Goal: Task Accomplishment & Management: Complete application form

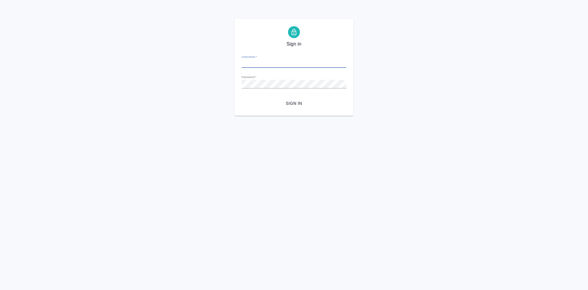
type input "a.kabargina@awatera.com"
click at [298, 104] on span "Sign in" at bounding box center [293, 103] width 95 height 7
type input "a.kabargina@awatera.com"
click at [288, 104] on span "Sign in" at bounding box center [289, 103] width 95 height 7
type input "a.kabargina@awatera.com"
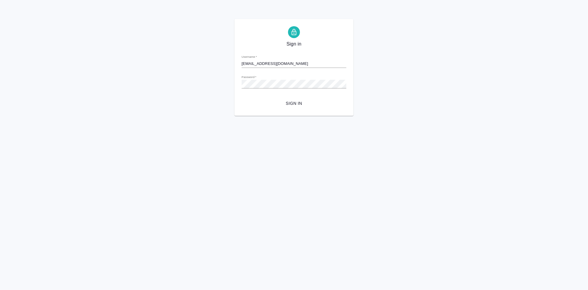
click at [294, 102] on span "Sign in" at bounding box center [293, 103] width 95 height 7
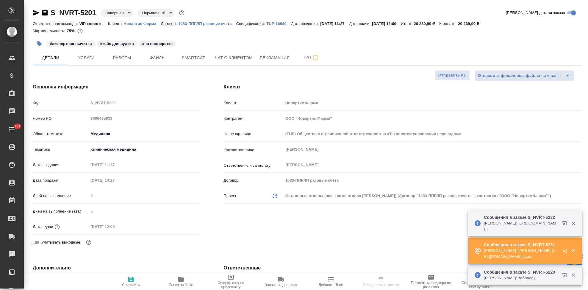
select select "RU"
click at [564, 250] on icon "button" at bounding box center [565, 251] width 7 height 7
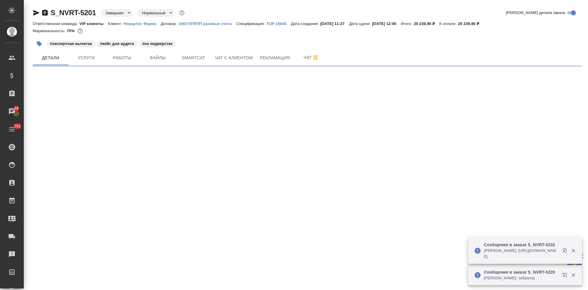
select select "RU"
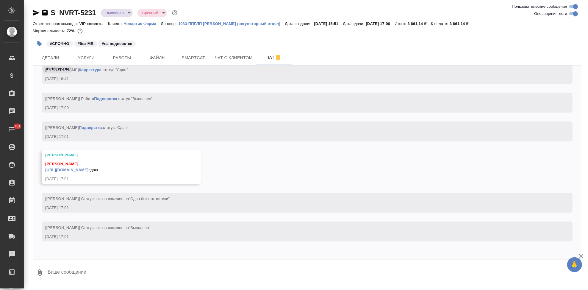
scroll to position [23545, 0]
click at [109, 266] on textarea at bounding box center [314, 273] width 535 height 20
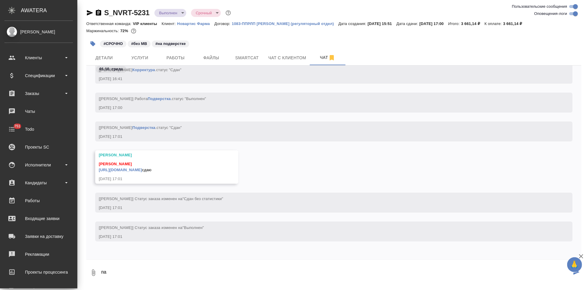
type textarea "п"
type textarea "спасибо"
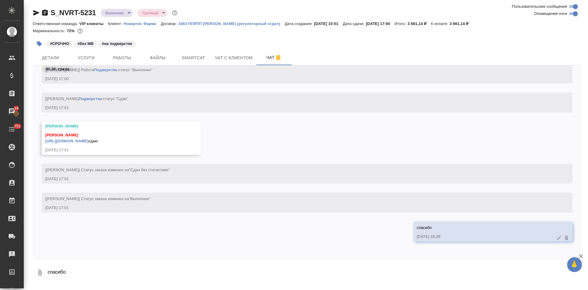
click at [88, 139] on link "https://drive.awatera.com/apps/files/files/10552491?dir=/Shares/Novartos_Pharma…" at bounding box center [66, 141] width 43 height 4
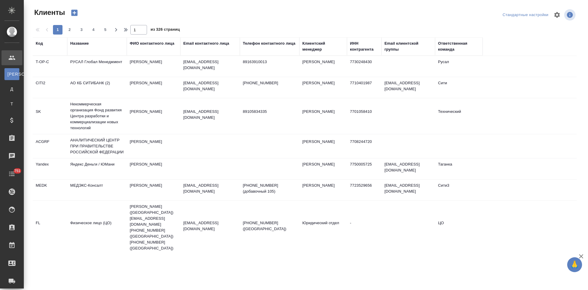
select select "RU"
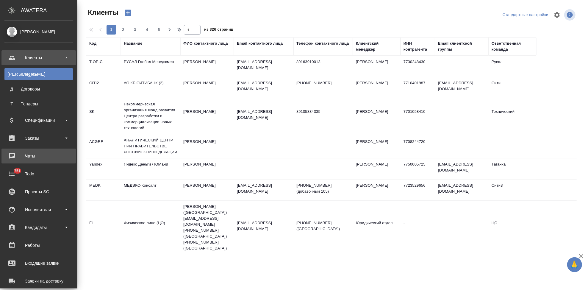
click at [30, 156] on div "Чаты" at bounding box center [38, 156] width 68 height 9
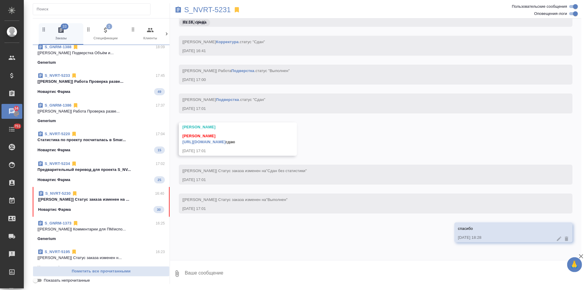
scroll to position [66, 0]
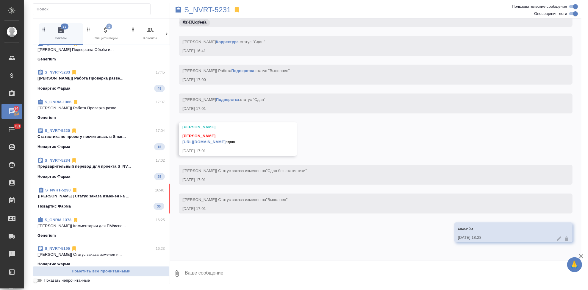
click at [101, 197] on p "[[PERSON_NAME]] Статус заказа изменен на ..." at bounding box center [101, 196] width 126 height 6
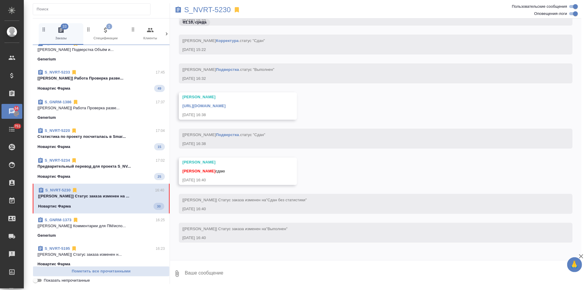
scroll to position [29859, 0]
click at [252, 261] on div at bounding box center [376, 261] width 412 height 3
click at [251, 272] on textarea at bounding box center [382, 273] width 397 height 20
type textarea "спасибо"
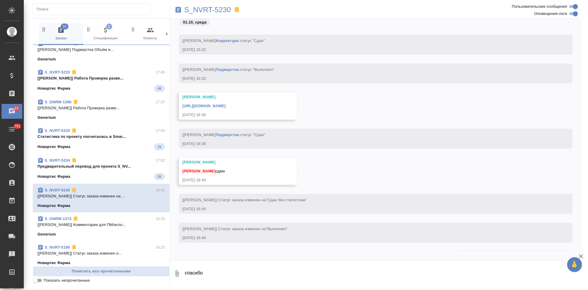
scroll to position [29888, 0]
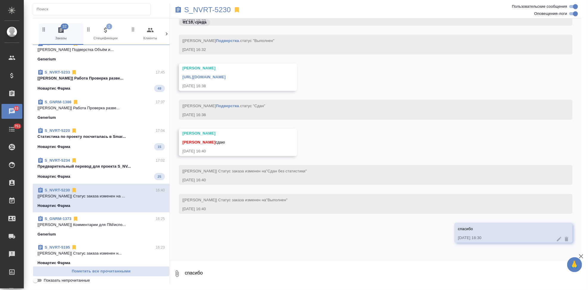
click at [226, 78] on link "[URL][DOMAIN_NAME]" at bounding box center [203, 77] width 43 height 4
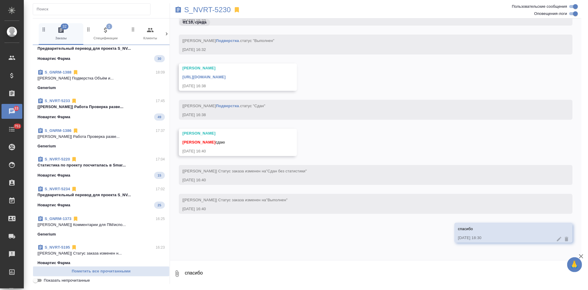
scroll to position [0, 0]
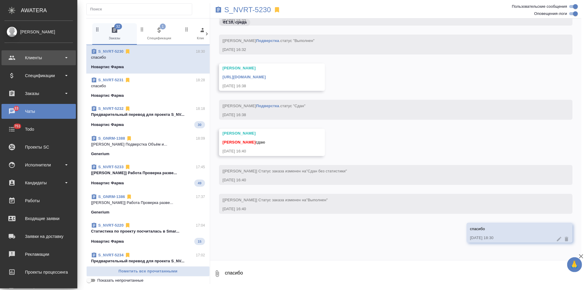
click at [8, 57] on div "Клиенты" at bounding box center [38, 57] width 68 height 9
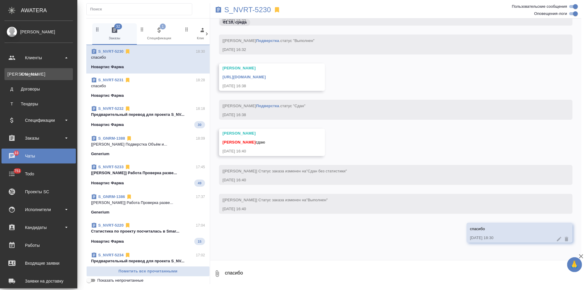
click at [25, 72] on div "Клиенты" at bounding box center [38, 74] width 63 height 6
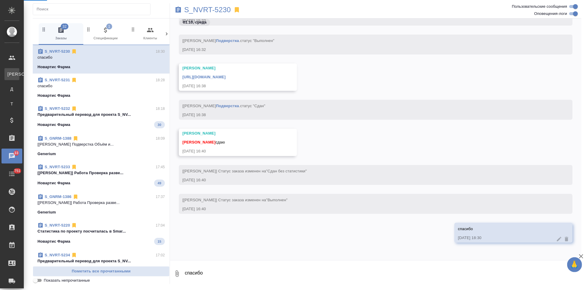
select select "RU"
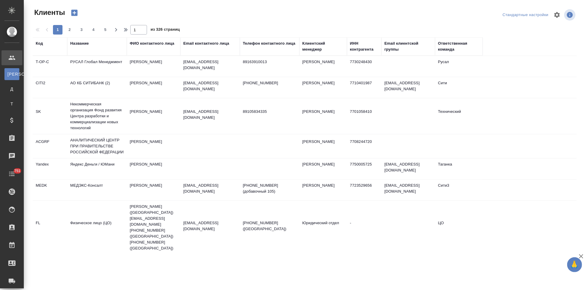
click at [38, 46] on div "Код" at bounding box center [39, 43] width 7 height 6
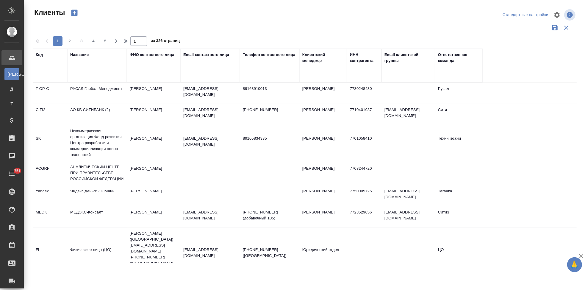
click at [41, 71] on input "text" at bounding box center [50, 71] width 29 height 7
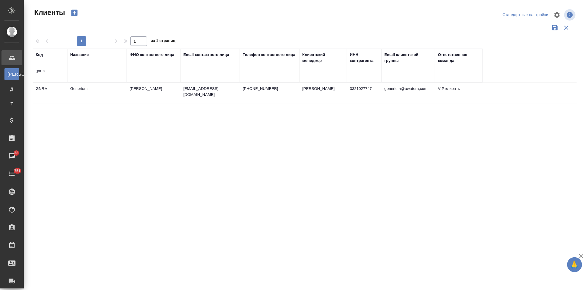
click at [204, 97] on td "emastakhova@generium.ru" at bounding box center [210, 93] width 60 height 21
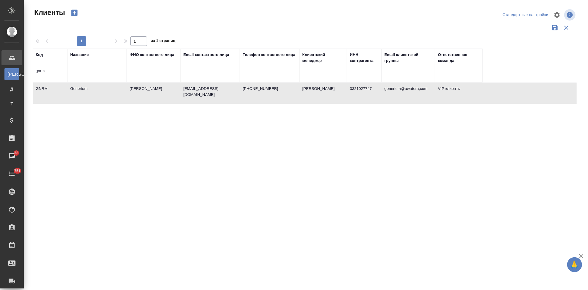
click at [54, 70] on input "gnrm" at bounding box center [50, 71] width 29 height 7
type input "g"
type input "ы"
type input "sndz"
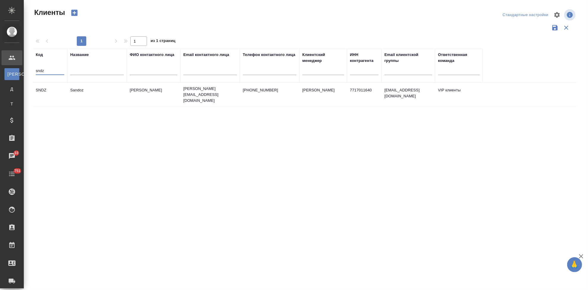
click at [110, 96] on td "Sandoz" at bounding box center [97, 94] width 60 height 21
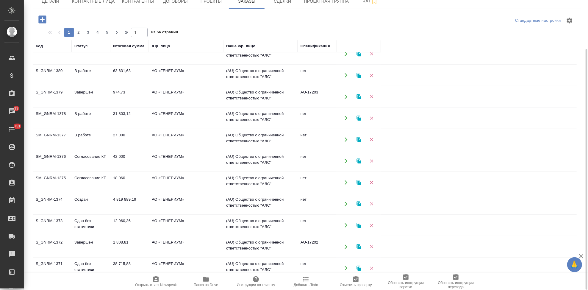
scroll to position [178, 0]
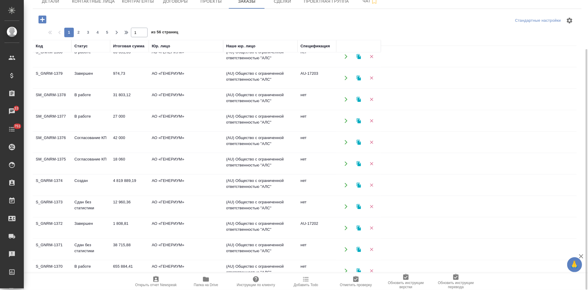
click at [117, 201] on td "12 960,36" at bounding box center [129, 206] width 39 height 21
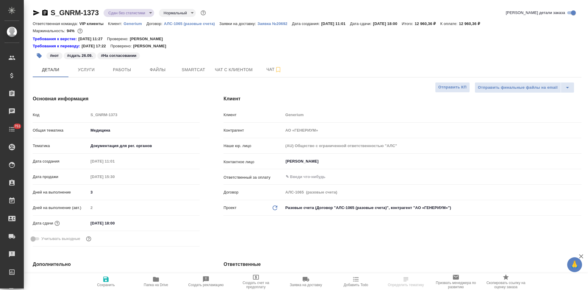
select select "RU"
type textarea "x"
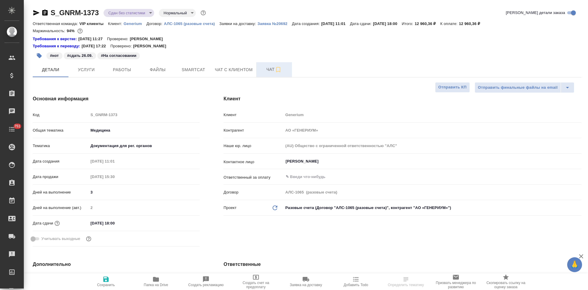
type textarea "x"
click at [269, 69] on span "Чат" at bounding box center [274, 69] width 29 height 7
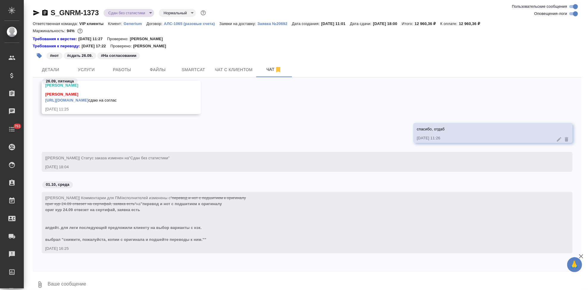
scroll to position [15351, 0]
click at [120, 281] on textarea at bounding box center [314, 284] width 535 height 20
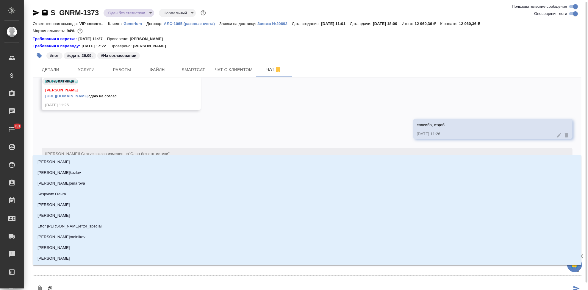
scroll to position [1, 0]
type textarea "@г"
type input "г"
type textarea "@гр"
type input "гр"
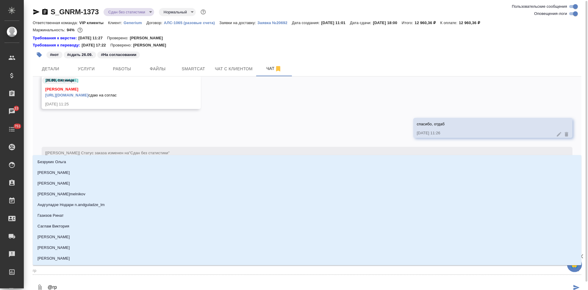
type textarea "@гра"
type input "гра"
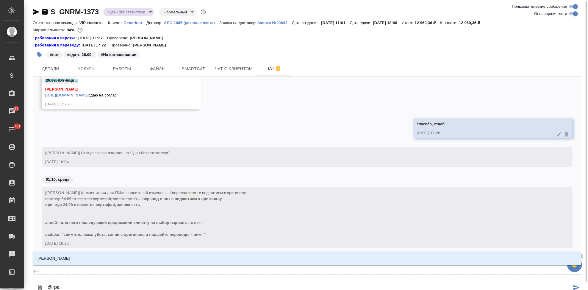
type textarea "@граб"
type input "граб"
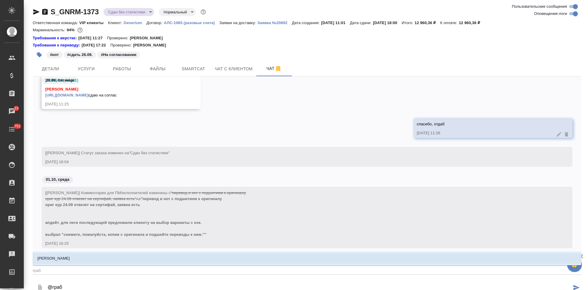
click at [78, 261] on li "[PERSON_NAME]" at bounding box center [307, 258] width 549 height 11
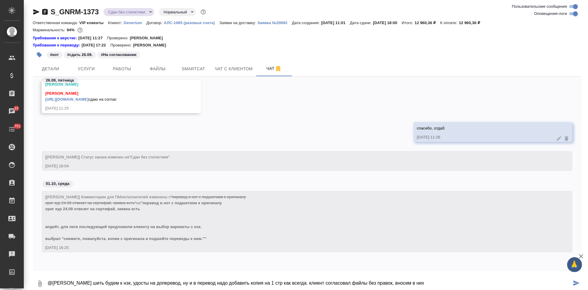
type textarea "@Грабко Мария шить будем к нзк, удосты на доперевод, ну и в перевод надо добави…"
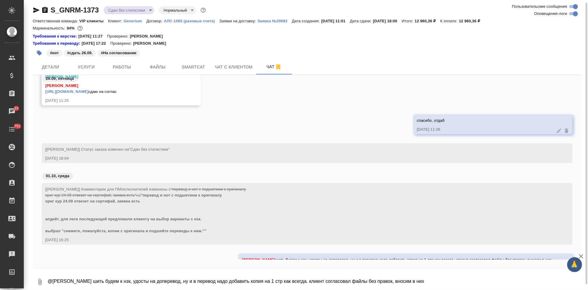
scroll to position [15379, 0]
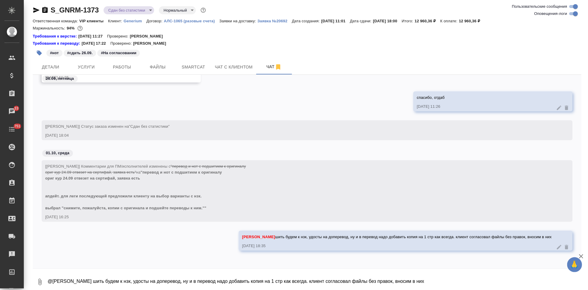
click at [38, 285] on icon "button" at bounding box center [39, 281] width 7 height 7
click at [54, 249] on span "С локального диска" at bounding box center [38, 250] width 40 height 7
click at [0, 0] on input "С локального диска" at bounding box center [0, 0] width 0 height 0
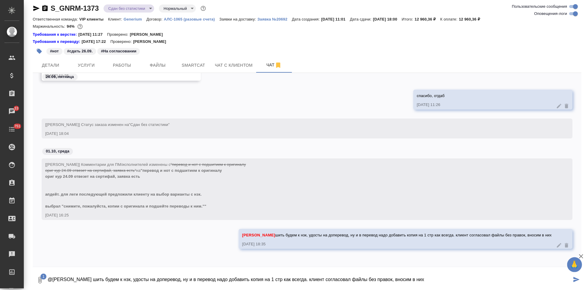
click at [574, 280] on icon "submit" at bounding box center [577, 279] width 6 height 5
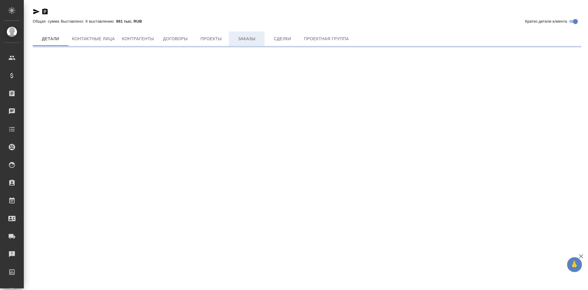
click at [248, 41] on button "Заказы" at bounding box center [247, 39] width 36 height 14
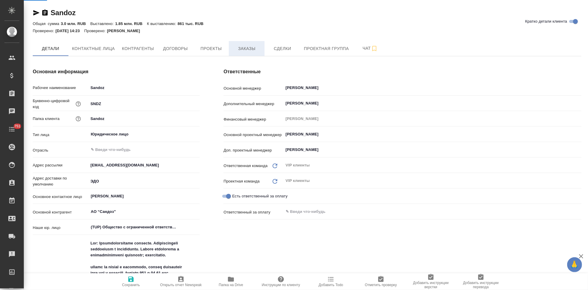
type textarea "x"
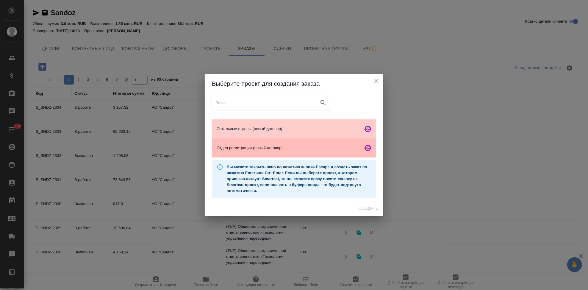
click at [250, 151] on span "Отдел регистрации (новый договор)" at bounding box center [289, 148] width 144 height 6
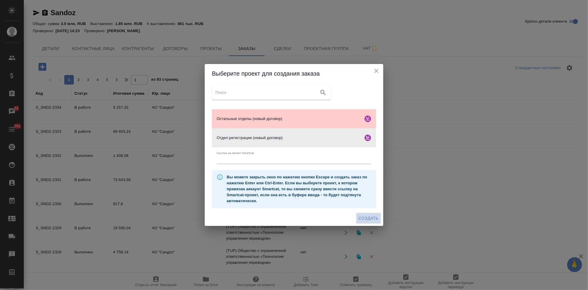
click at [372, 221] on span "Создать" at bounding box center [369, 218] width 20 height 7
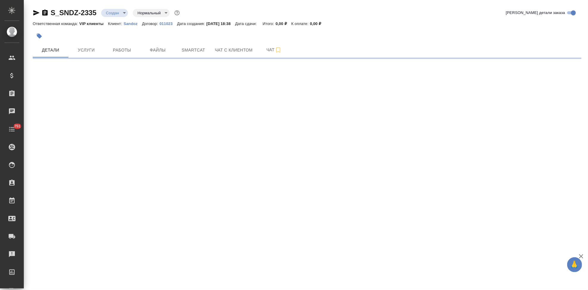
select select "RU"
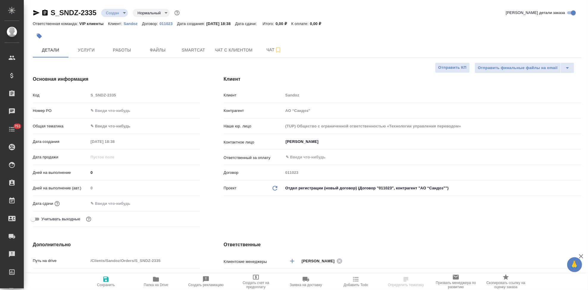
type textarea "x"
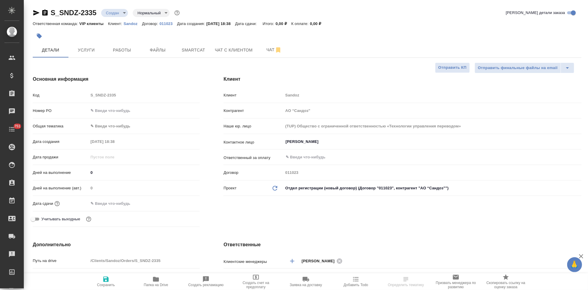
type textarea "x"
click at [169, 53] on span "Файлы" at bounding box center [157, 49] width 29 height 7
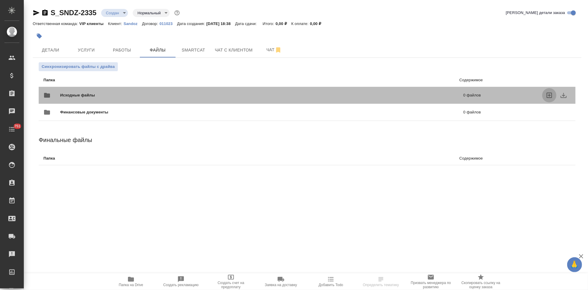
click at [548, 93] on icon "uploadFiles" at bounding box center [549, 95] width 7 height 7
click at [0, 0] on input "uploadFiles" at bounding box center [0, 0] width 0 height 0
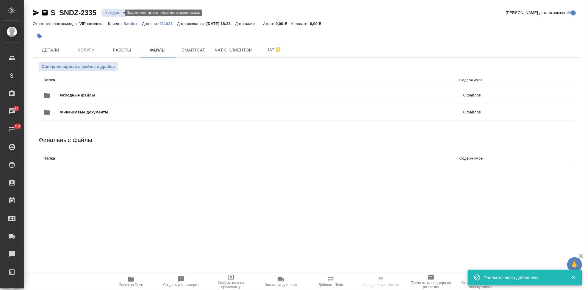
click at [120, 13] on body "🙏 .cls-1 fill:#fff; AWATERA Kabargina Anna Клиенты Спецификации Заказы 33 Чаты …" at bounding box center [294, 145] width 588 height 290
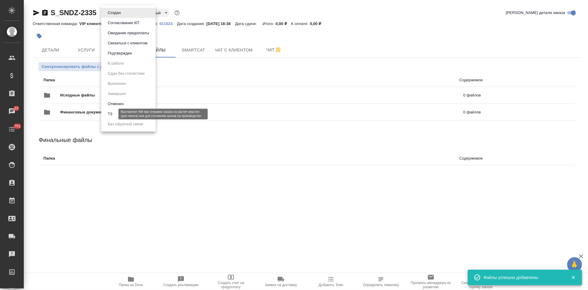
click at [113, 117] on button "ТЗ" at bounding box center [110, 114] width 8 height 7
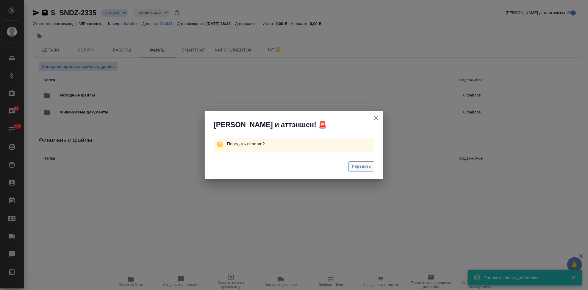
click at [371, 168] on button "Передать" at bounding box center [362, 166] width 26 height 10
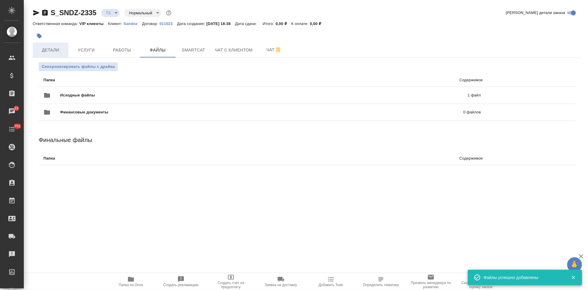
click at [62, 45] on button "Детали" at bounding box center [51, 50] width 36 height 15
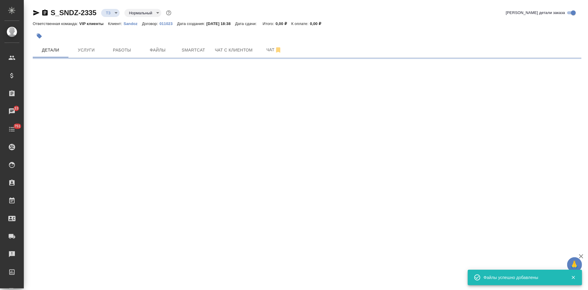
select select "RU"
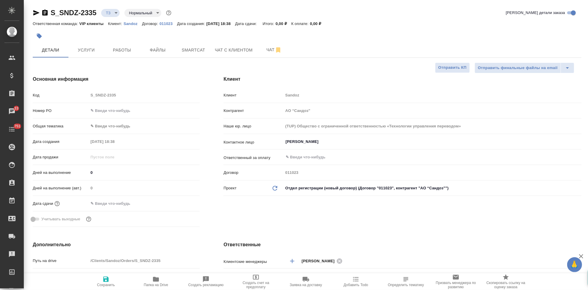
type textarea "x"
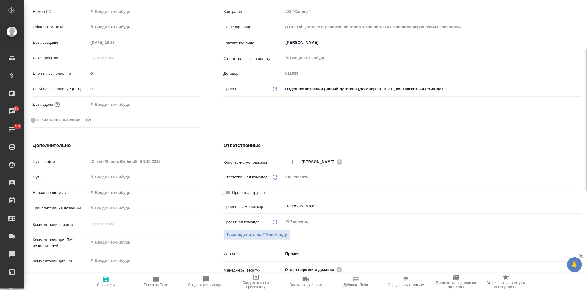
scroll to position [132, 0]
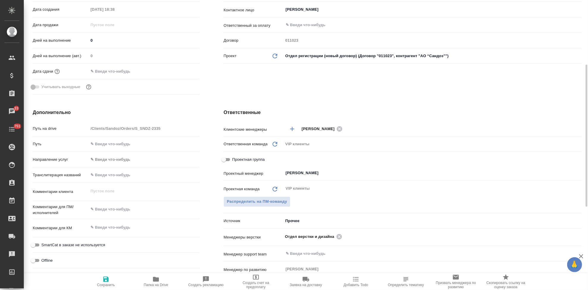
click at [115, 215] on div "x" at bounding box center [143, 209] width 111 height 13
type textarea "x"
paste textarea "Прошу взять в перевод на русский язык сертификат анализа (прилагается). Готовый…"
type textarea "Прошу взять в перевод на русский язык сертификат анализа (прилагается). Готовый…"
type textarea "x"
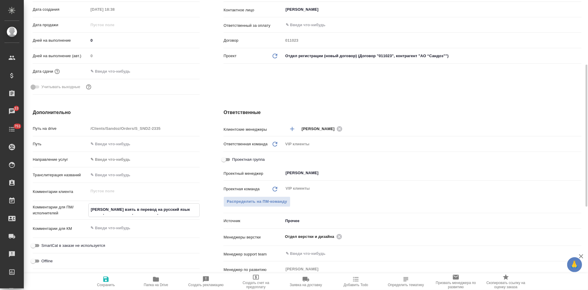
type textarea "x"
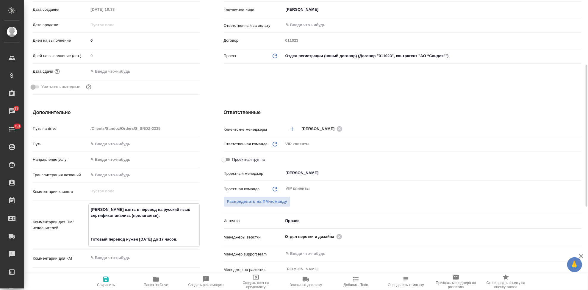
type textarea "Прошу взять в перевод на русский язык сертификат анализа (прилагается). Готовый…"
type textarea "x"
click at [107, 280] on icon "button" at bounding box center [105, 279] width 7 height 7
type textarea "x"
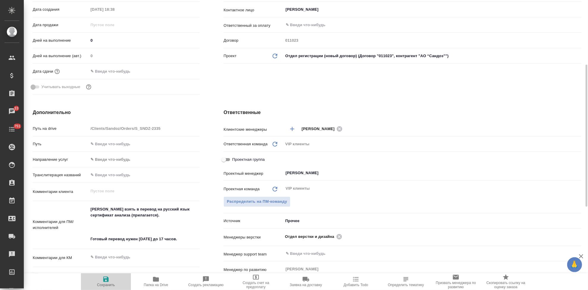
type textarea "x"
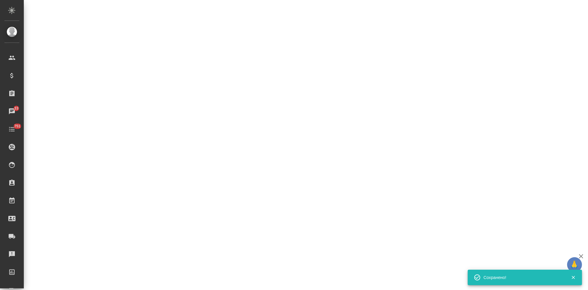
select select "RU"
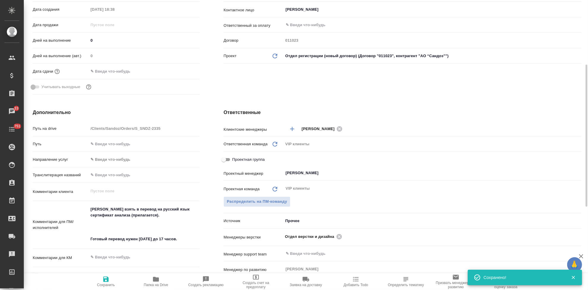
type textarea "x"
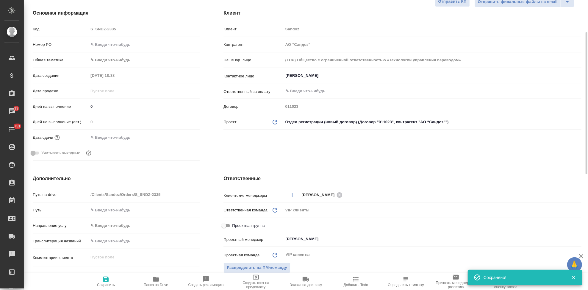
click at [111, 134] on input "text" at bounding box center [114, 137] width 52 height 9
click at [184, 133] on icon "button" at bounding box center [182, 136] width 7 height 7
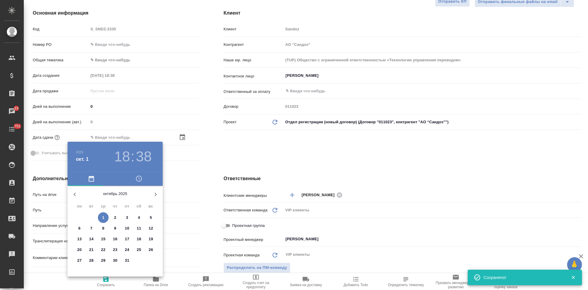
click at [117, 216] on span "2" at bounding box center [115, 218] width 11 height 6
type input "02.10.2025 18:38"
type textarea "x"
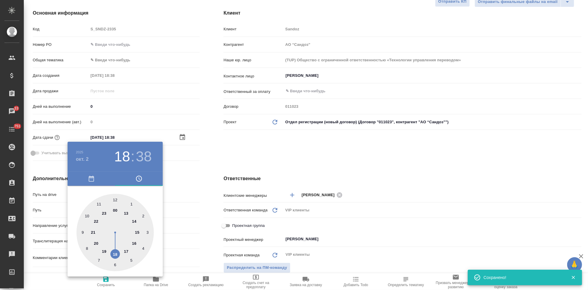
drag, startPoint x: 126, startPoint y: 249, endPoint x: 121, endPoint y: 227, distance: 22.4
click at [126, 249] on div at bounding box center [114, 232] width 77 height 77
type input "02.10.2025 17:38"
type textarea "x"
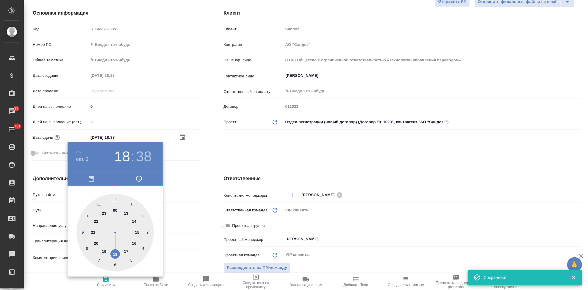
type textarea "x"
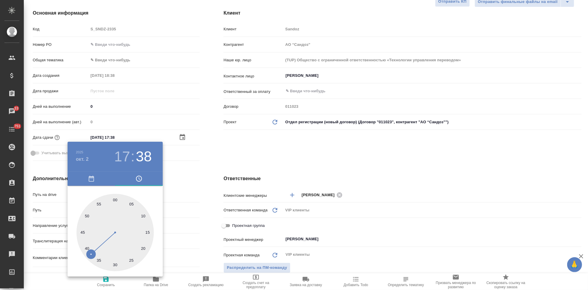
click at [113, 201] on div at bounding box center [114, 232] width 77 height 77
type input "02.10.2025 17:59"
type textarea "x"
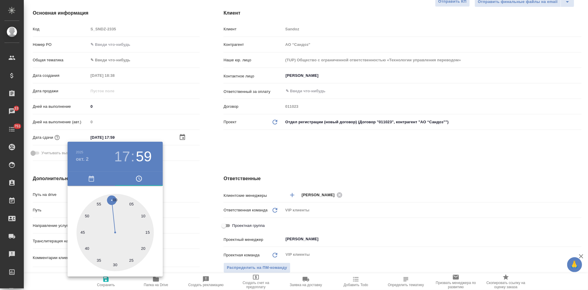
click at [115, 200] on div at bounding box center [114, 232] width 77 height 77
type input "02.10.2025 17:00"
type textarea "x"
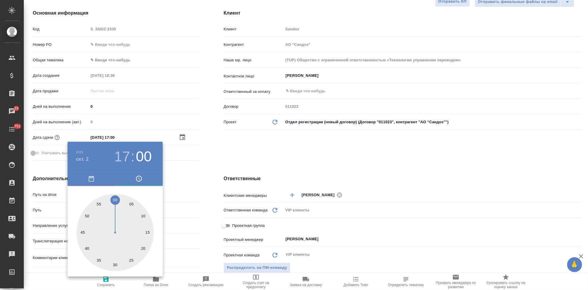
type textarea "x"
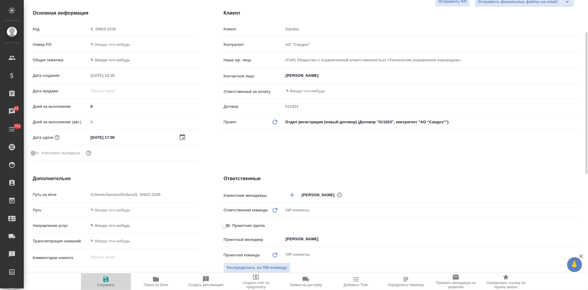
click at [101, 283] on span "Сохранить" at bounding box center [106, 285] width 18 height 4
type textarea "x"
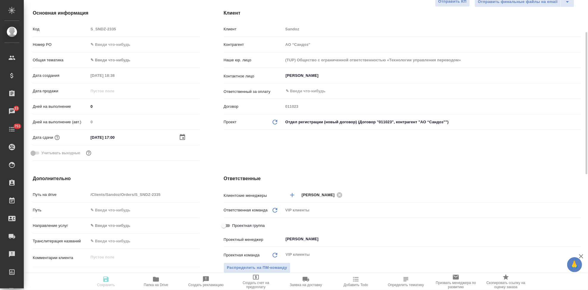
type textarea "x"
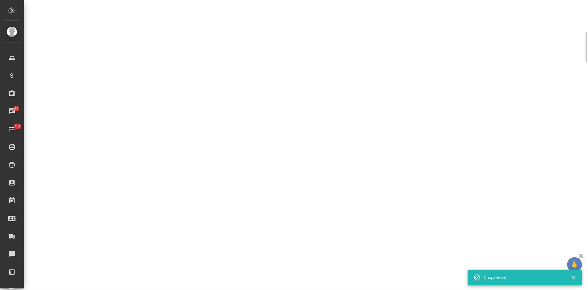
select select "RU"
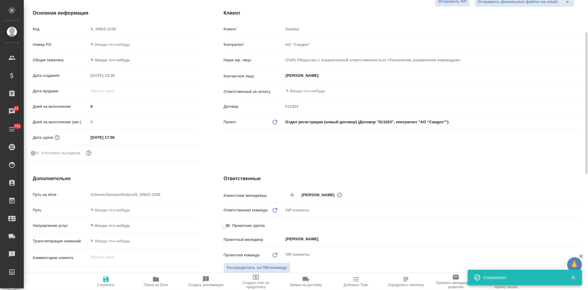
type textarea "x"
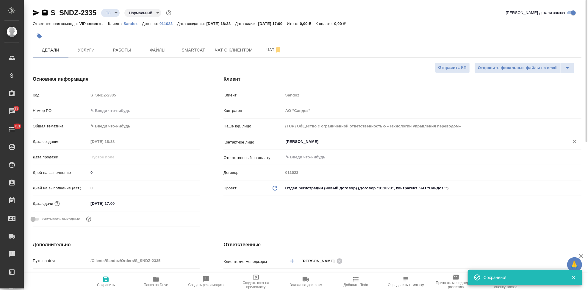
click at [324, 138] on input "Иванова Дарина" at bounding box center [422, 141] width 275 height 7
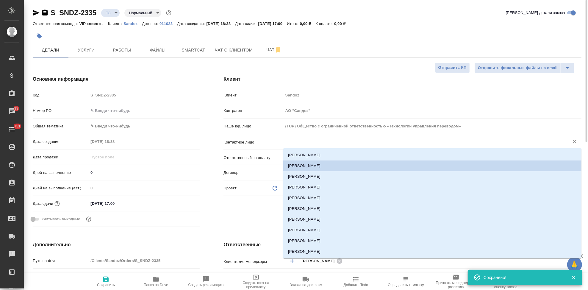
type input "r"
type textarea "x"
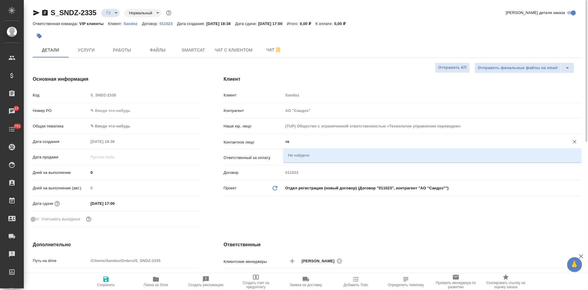
type input "r"
type textarea "x"
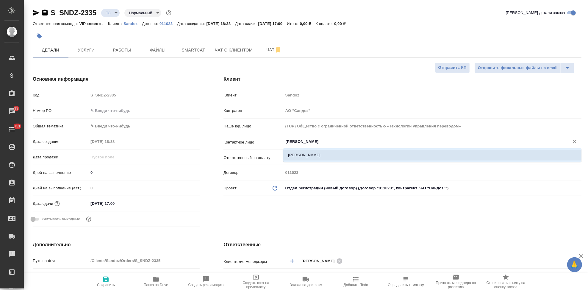
click at [310, 156] on li "Куликова Ольга" at bounding box center [432, 155] width 298 height 11
type input "Куликова Ольга"
type textarea "x"
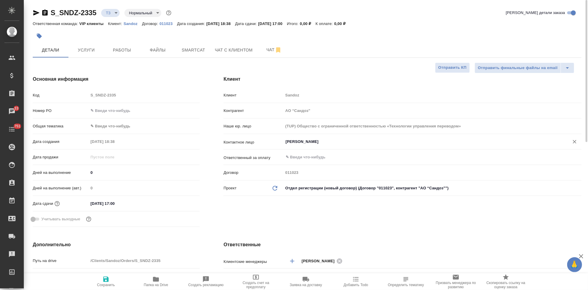
type input "Куликова Ольга"
click at [107, 280] on icon "button" at bounding box center [105, 279] width 5 height 5
type textarea "x"
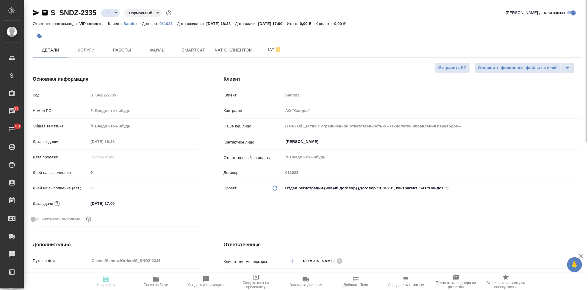
type textarea "x"
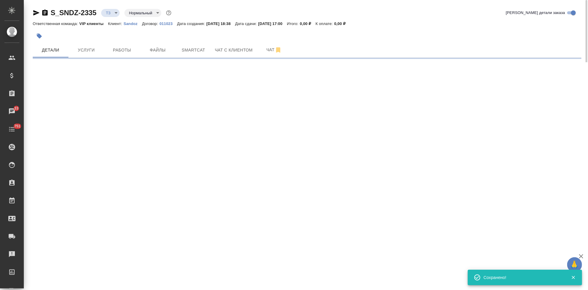
select select "RU"
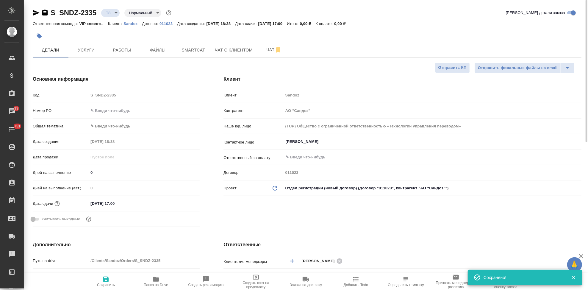
type textarea "x"
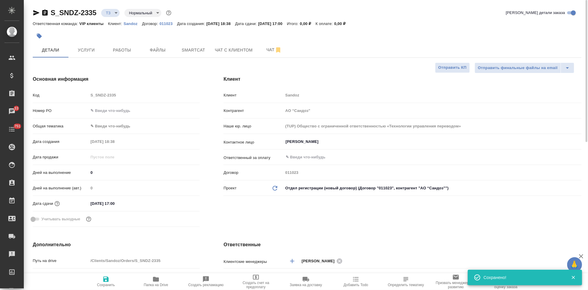
type textarea "x"
click at [84, 46] on button "Услуги" at bounding box center [86, 50] width 36 height 15
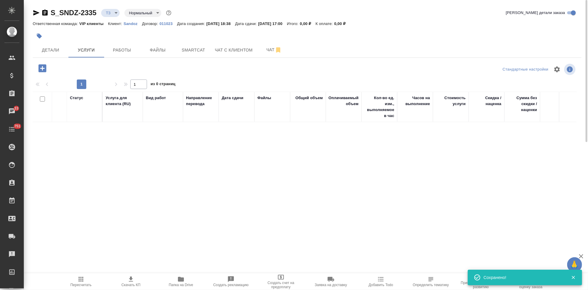
click at [39, 70] on icon "button" at bounding box center [42, 68] width 8 height 8
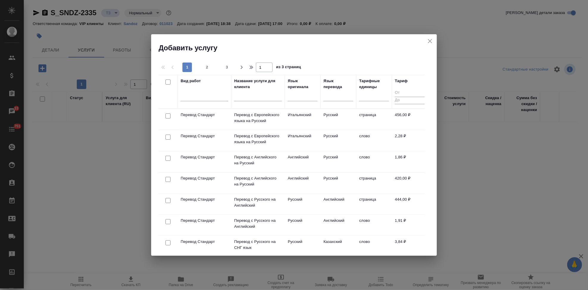
click at [254, 100] on input "text" at bounding box center [258, 97] width 48 height 7
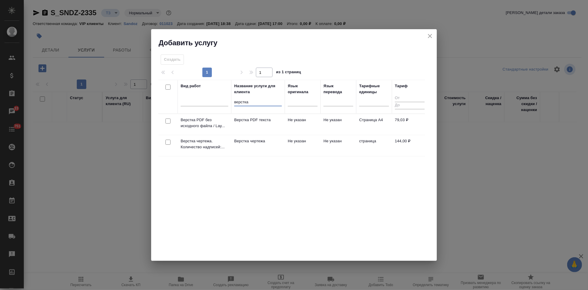
type input "верстка"
click at [263, 140] on p "Верстка чертежа" at bounding box center [258, 141] width 48 height 6
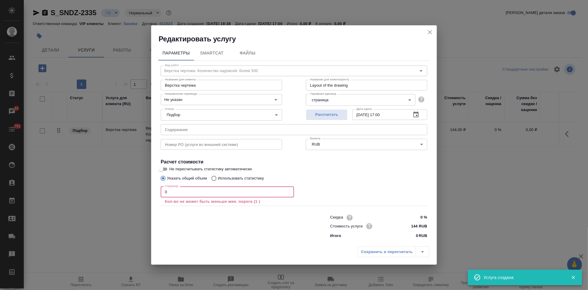
click at [193, 190] on input "0" at bounding box center [227, 191] width 133 height 11
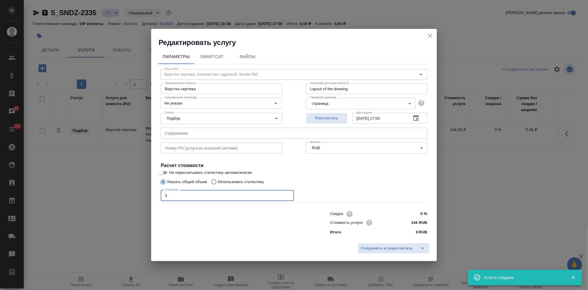
type input "3"
click at [262, 131] on input "text" at bounding box center [294, 133] width 267 height 11
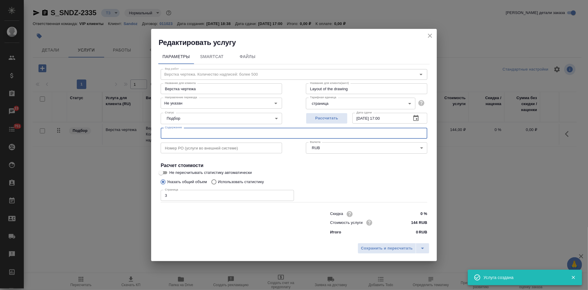
paste input "Прошу взять в перевод на русский язык сертификат анализа (прилагается). Готовый…"
type input "Прошу взять в перевод на русский язык сертификат анализа (прилагается). Готовый…"
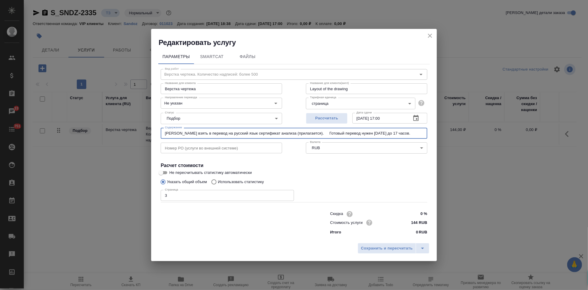
drag, startPoint x: 405, startPoint y: 133, endPoint x: 3, endPoint y: 132, distance: 402.4
click at [10, 133] on div "Редактировать услугу Параметры SmartCat Файлы Вид работ Верстка чертежа. Количе…" at bounding box center [294, 145] width 588 height 290
click at [419, 248] on icon "split button" at bounding box center [422, 248] width 7 height 7
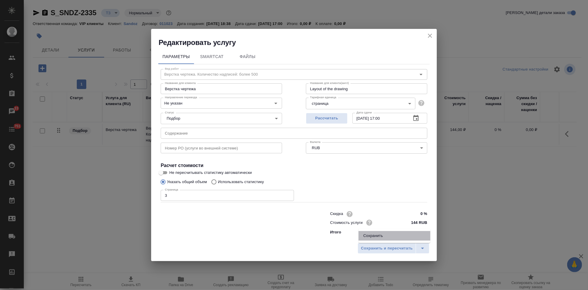
click at [396, 238] on li "Сохранить" at bounding box center [395, 236] width 72 height 10
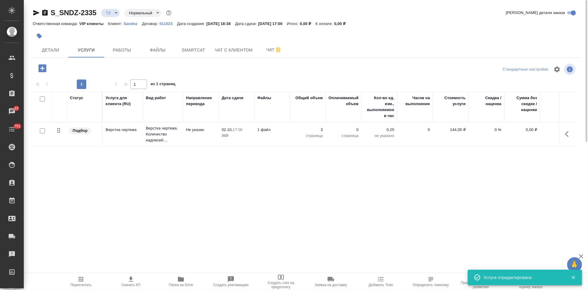
click at [45, 66] on icon "button" at bounding box center [42, 68] width 8 height 8
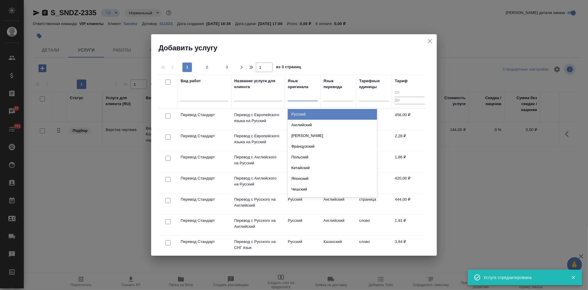
click at [300, 97] on div at bounding box center [303, 95] width 30 height 9
type input "ан"
click at [313, 113] on div "Английский" at bounding box center [332, 114] width 89 height 11
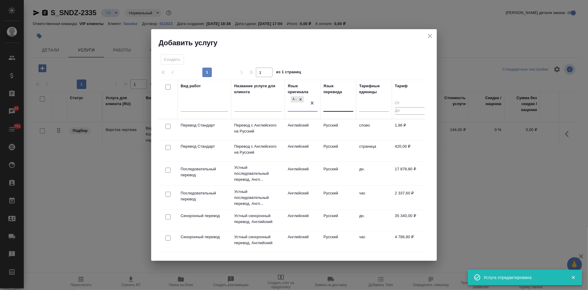
click at [338, 108] on div at bounding box center [339, 106] width 30 height 9
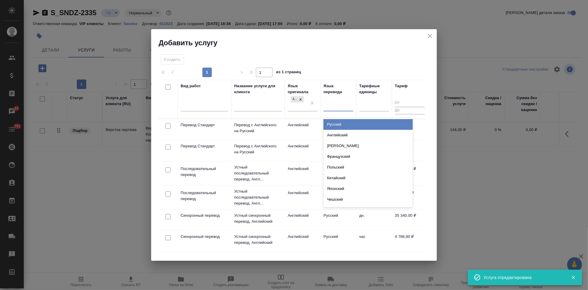
type input "п"
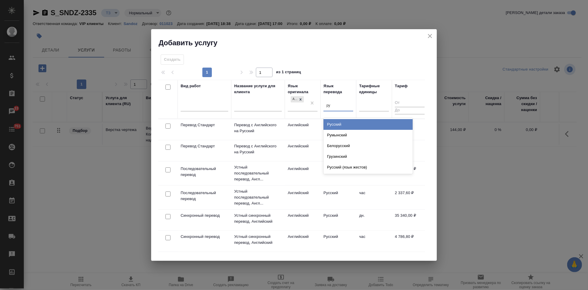
type input "рус"
click at [341, 122] on div "Русский" at bounding box center [368, 124] width 89 height 11
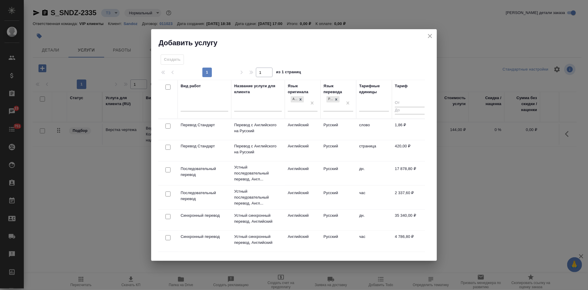
click at [342, 130] on td "Русский" at bounding box center [339, 129] width 36 height 21
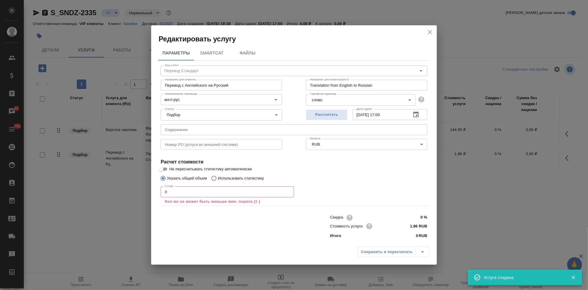
click at [216, 197] on input "0" at bounding box center [227, 191] width 133 height 11
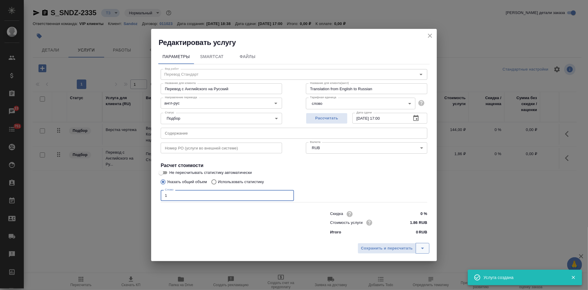
type input "1"
click at [424, 249] on icon "split button" at bounding box center [422, 248] width 7 height 7
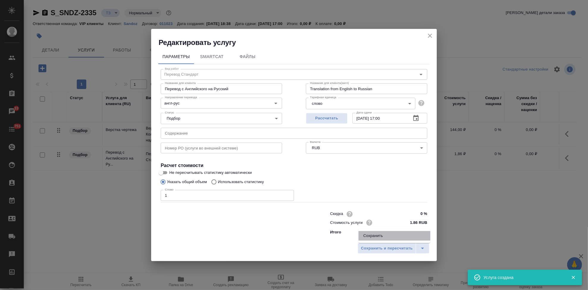
click at [395, 236] on li "Сохранить" at bounding box center [395, 236] width 72 height 10
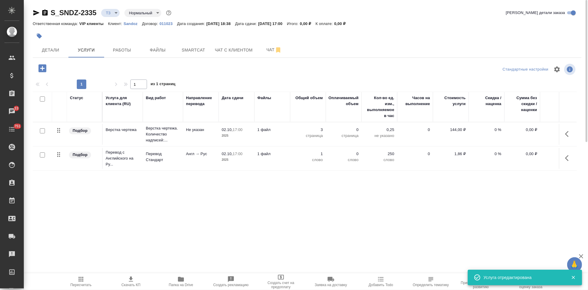
click at [43, 156] on input "checkbox" at bounding box center [42, 154] width 5 height 5
checkbox input "true"
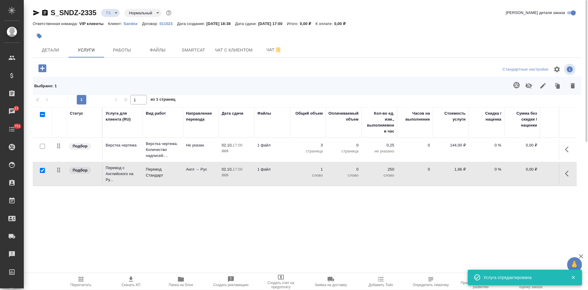
click at [516, 86] on icon "button" at bounding box center [516, 85] width 7 height 7
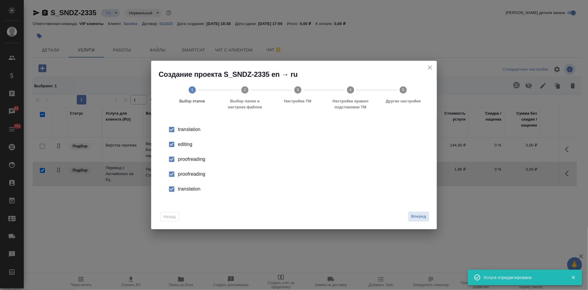
click at [174, 146] on input "checkbox" at bounding box center [171, 144] width 13 height 13
click at [175, 178] on input "checkbox" at bounding box center [171, 174] width 13 height 13
click at [171, 187] on input "checkbox" at bounding box center [171, 189] width 13 height 13
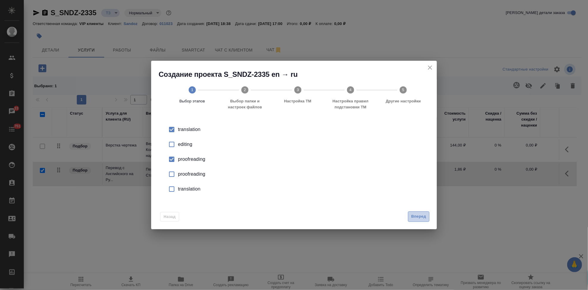
click at [418, 218] on span "Вперед" at bounding box center [418, 216] width 15 height 7
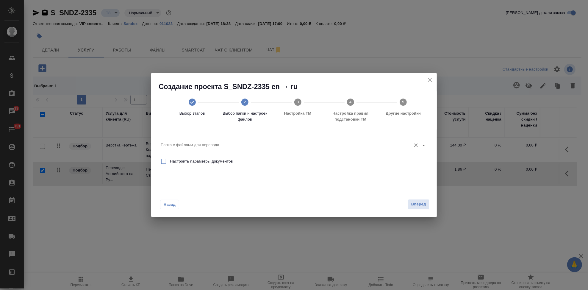
click at [388, 148] on input "Папка с файлами для перевода" at bounding box center [285, 144] width 248 height 7
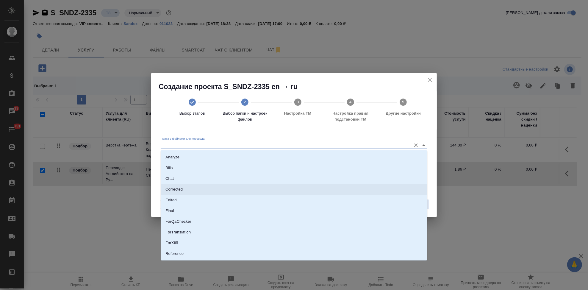
scroll to position [31, 0]
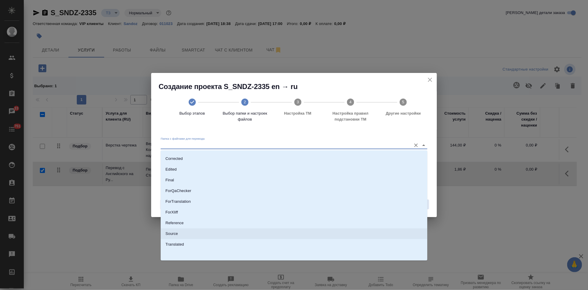
click at [171, 234] on p "Source" at bounding box center [171, 234] width 13 height 6
type input "Source"
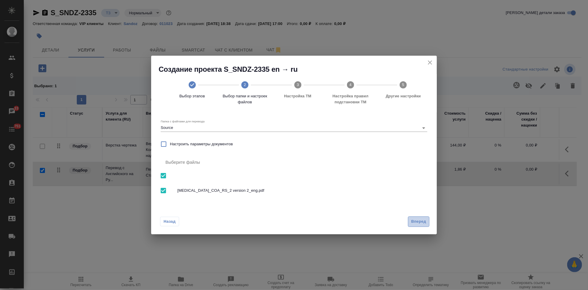
click at [419, 222] on span "Вперед" at bounding box center [418, 221] width 15 height 7
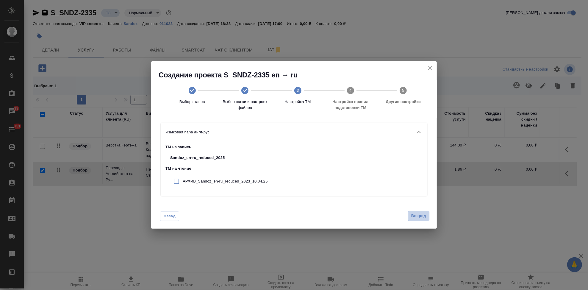
click at [418, 215] on span "Вперед" at bounding box center [418, 216] width 15 height 7
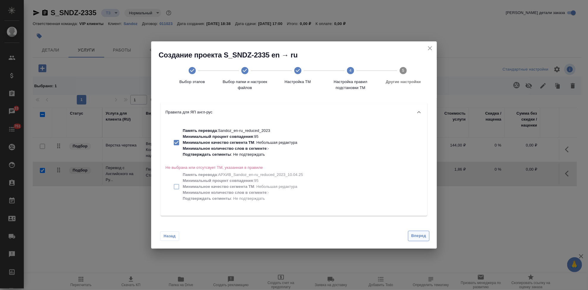
click at [416, 239] on button "Вперед" at bounding box center [418, 236] width 21 height 10
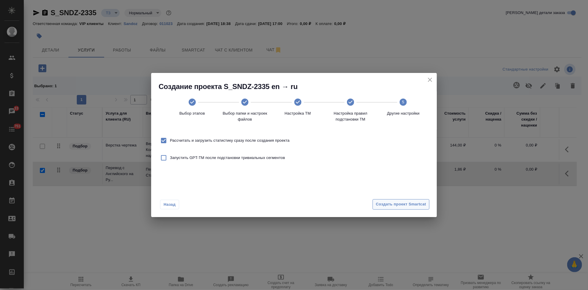
click at [411, 203] on span "Создать проект Smartcat" at bounding box center [401, 204] width 50 height 7
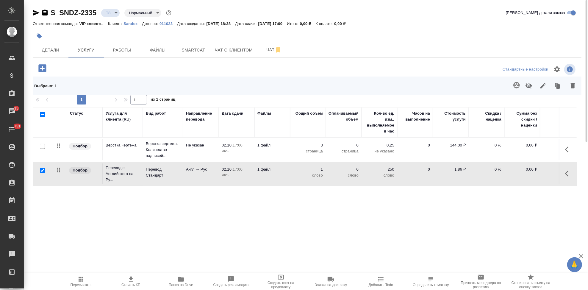
click at [565, 175] on button "button" at bounding box center [569, 173] width 14 height 14
click at [535, 174] on icon "button" at bounding box center [535, 173] width 5 height 5
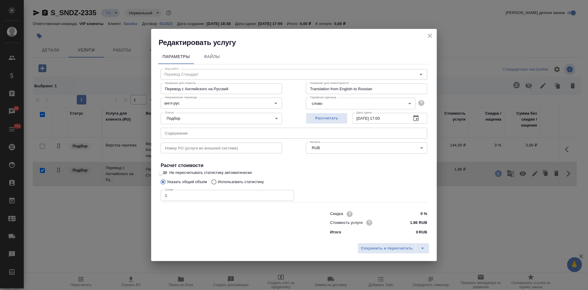
click at [215, 182] on input "Использовать статистику" at bounding box center [213, 181] width 10 height 11
radio input "true"
radio input "false"
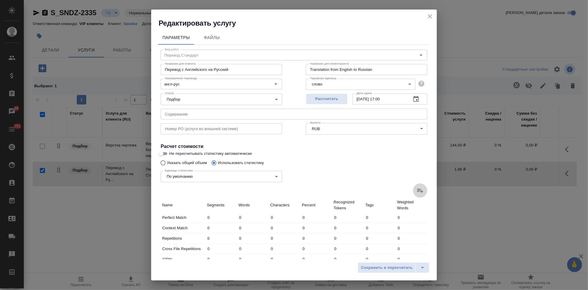
click at [413, 194] on label at bounding box center [420, 190] width 14 height 14
click at [0, 0] on input "file" at bounding box center [0, 0] width 0 height 0
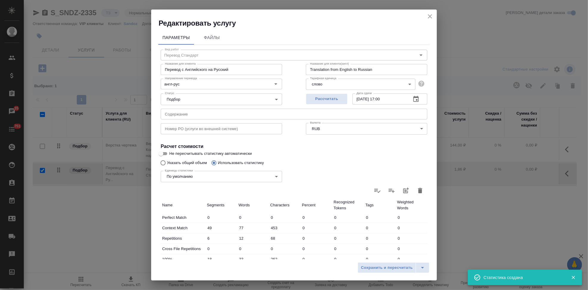
type input "49"
type input "77"
type input "453"
type input "6"
type input "12"
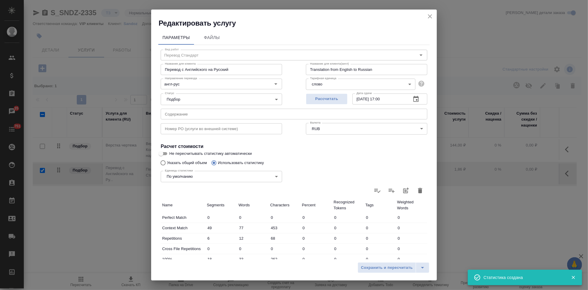
type input "68"
type input "18"
type input "33"
type input "262"
type input "78"
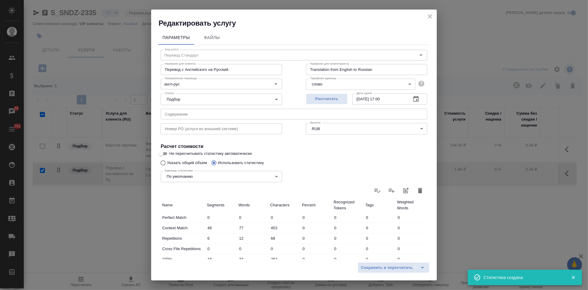
type input "285"
type input "1552"
type input "15"
type input "195"
type input "1214"
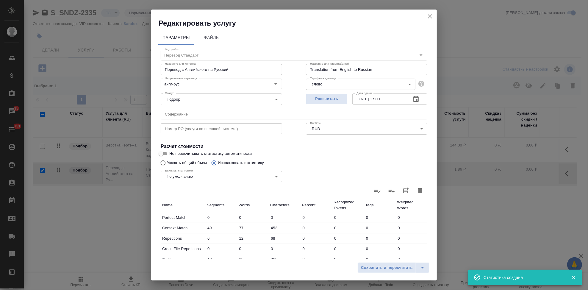
type input "20"
type input "139"
type input "834"
type input "39"
type input "209"
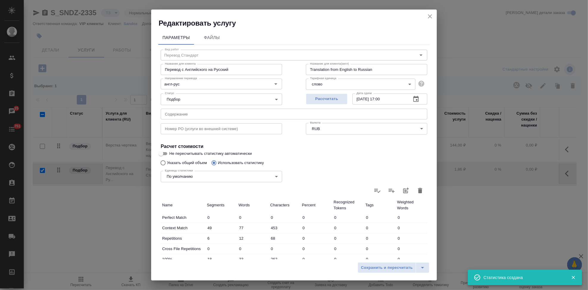
type input "1284"
type input "219"
type input "938"
type input "5599"
type input "225"
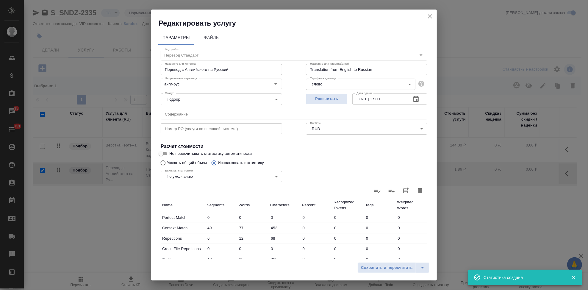
type input "950"
type input "5667"
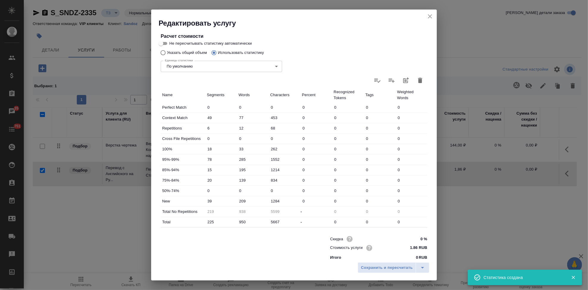
scroll to position [115, 0]
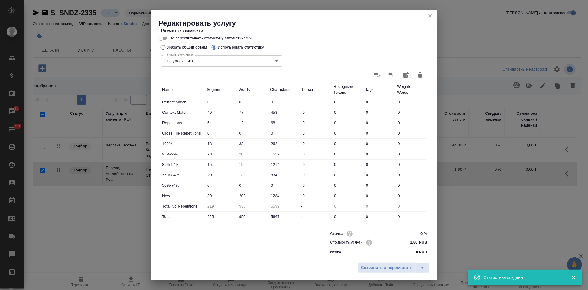
click at [242, 196] on input "209" at bounding box center [253, 195] width 32 height 9
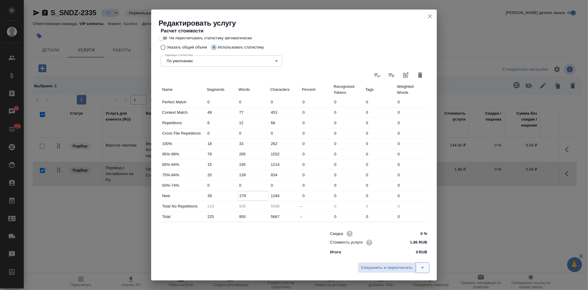
type input "279"
click at [419, 268] on icon "split button" at bounding box center [422, 267] width 7 height 7
click at [400, 259] on li "Сохранить" at bounding box center [395, 255] width 72 height 10
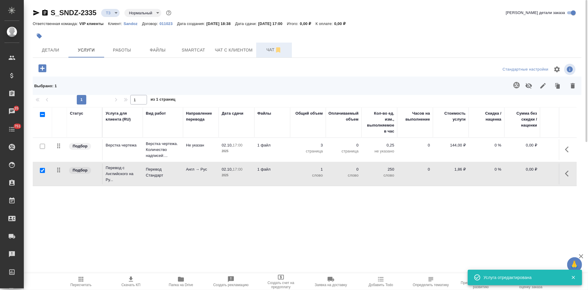
click at [264, 46] on span "Чат" at bounding box center [274, 49] width 29 height 7
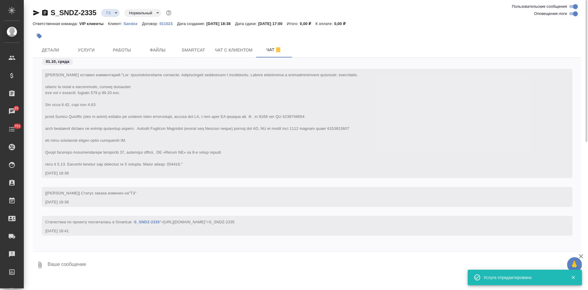
scroll to position [79, 0]
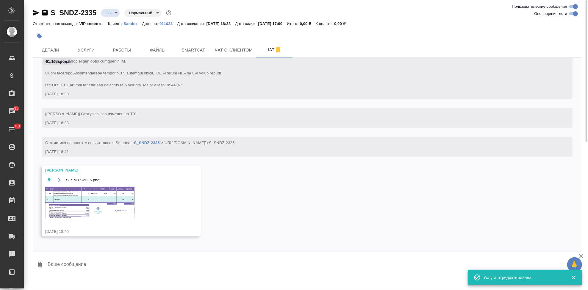
click at [88, 196] on img at bounding box center [89, 203] width 89 height 32
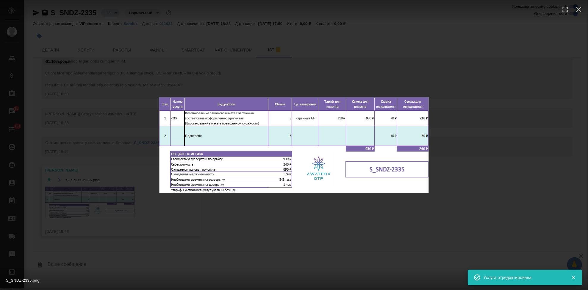
click at [310, 227] on div "S_SNDZ-2335.png 1 of 1" at bounding box center [294, 145] width 588 height 290
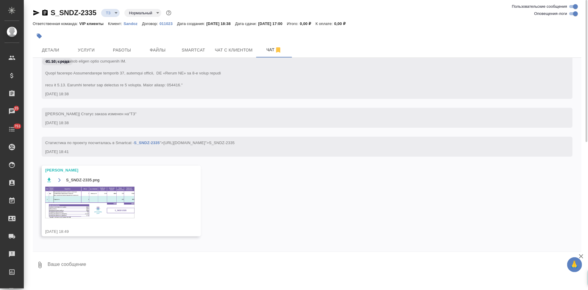
click at [81, 42] on div at bounding box center [216, 35] width 366 height 13
click at [80, 46] on button "Услуги" at bounding box center [86, 50] width 36 height 15
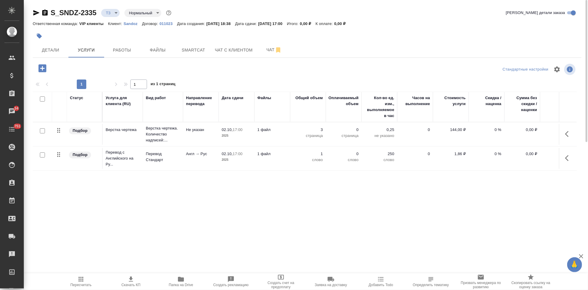
click at [567, 160] on icon "button" at bounding box center [568, 157] width 7 height 7
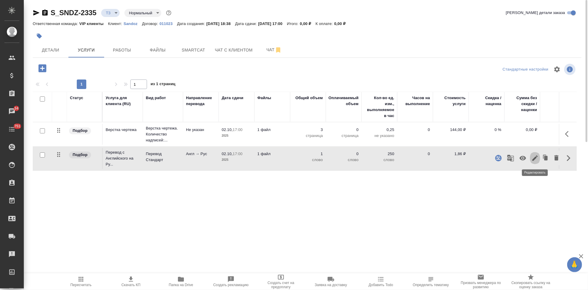
click at [533, 160] on icon "button" at bounding box center [535, 157] width 5 height 5
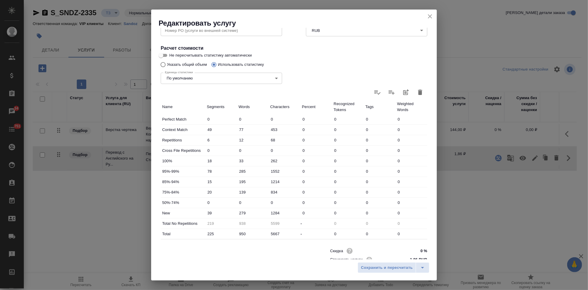
scroll to position [99, 0]
click at [243, 210] on input "279" at bounding box center [253, 212] width 31 height 9
type input "239"
click at [424, 268] on icon "split button" at bounding box center [422, 267] width 7 height 7
click at [389, 255] on li "Сохранить" at bounding box center [395, 255] width 72 height 10
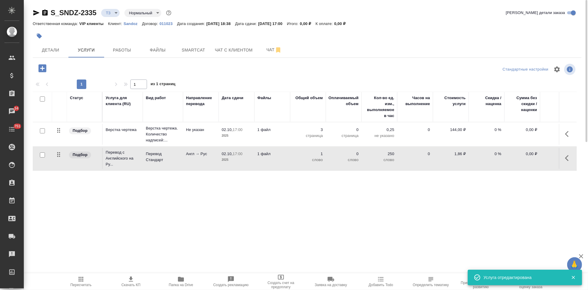
click at [73, 284] on span "Пересчитать" at bounding box center [81, 285] width 21 height 4
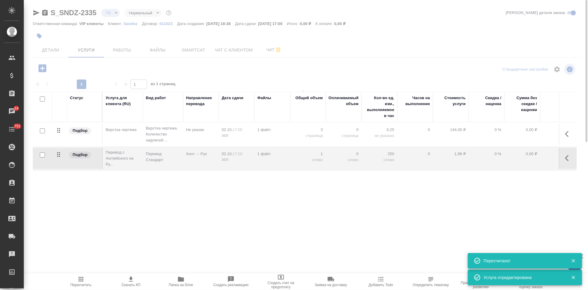
type input "new"
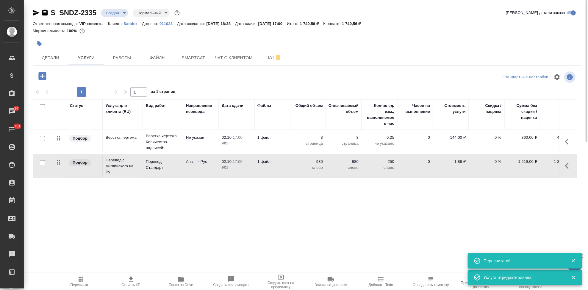
click at [126, 277] on span "Скачать КП" at bounding box center [131, 281] width 43 height 11
click at [121, 11] on body "🙏 .cls-1 fill:#fff; AWATERA Kabargina Anna Клиенты Спецификации Заказы 34 Чаты …" at bounding box center [294, 145] width 588 height 290
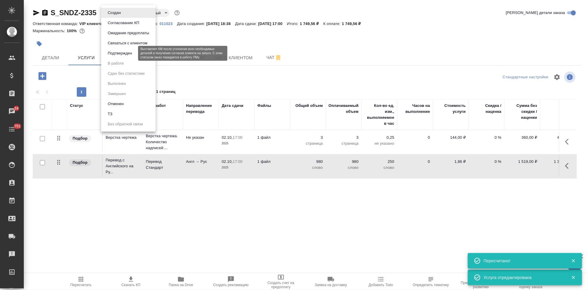
click at [120, 52] on button "Подтвержден" at bounding box center [120, 53] width 28 height 7
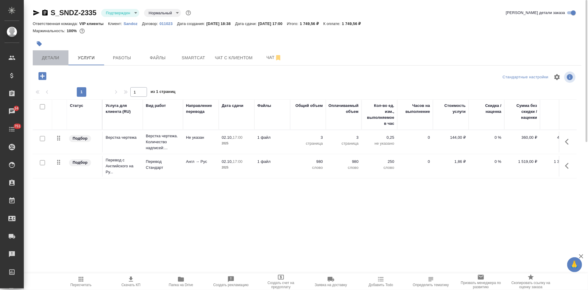
click at [60, 62] on button "Детали" at bounding box center [51, 57] width 36 height 15
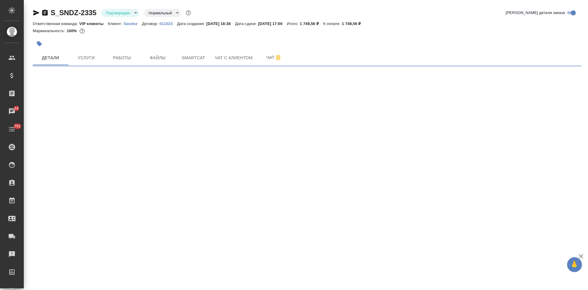
select select "RU"
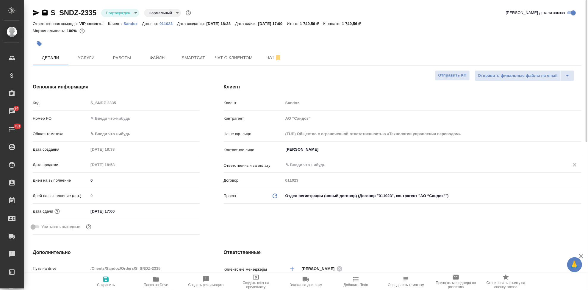
type textarea "x"
click at [270, 59] on span "Чат" at bounding box center [274, 57] width 29 height 7
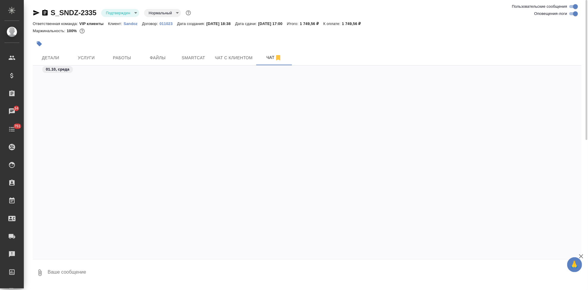
scroll to position [973, 0]
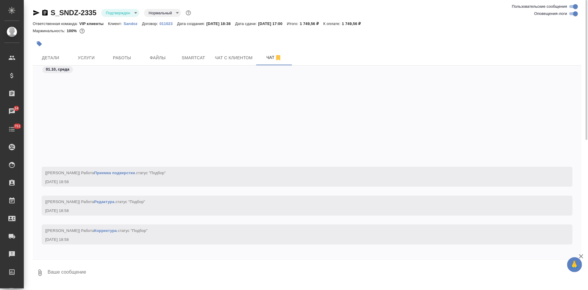
click at [116, 279] on textarea at bounding box center [314, 273] width 535 height 20
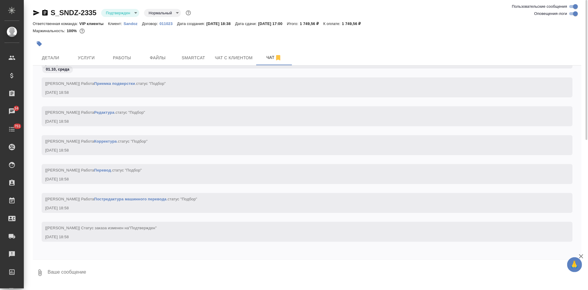
type textarea """
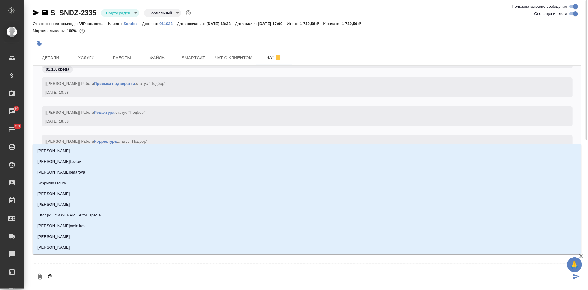
type textarea "@г"
type input "г"
type textarea "@го"
type input "го"
type textarea "@гор"
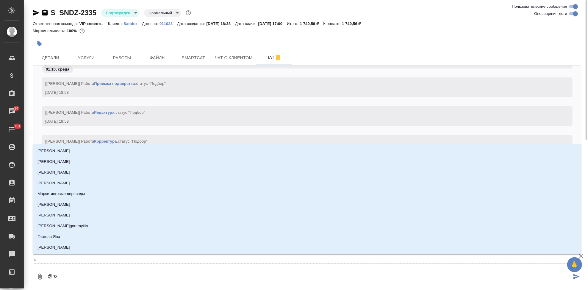
type input "гор"
type textarea "@горш"
type input "горш"
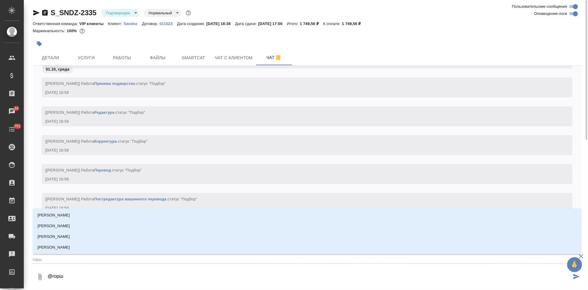
type textarea "@горшк"
type input "горшк"
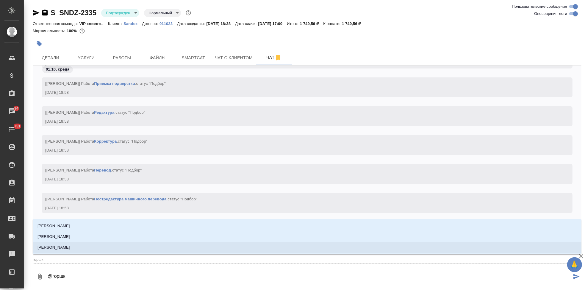
click at [240, 252] on li "Горшкова Валентина" at bounding box center [307, 247] width 549 height 11
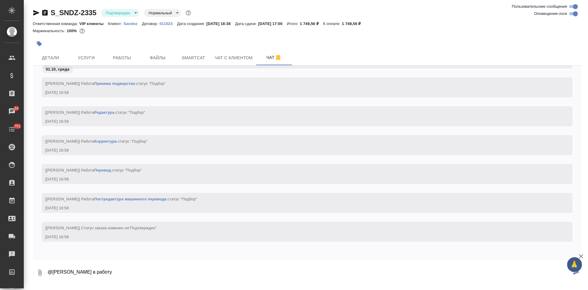
type textarea "@Горшкова Валентина в работу"
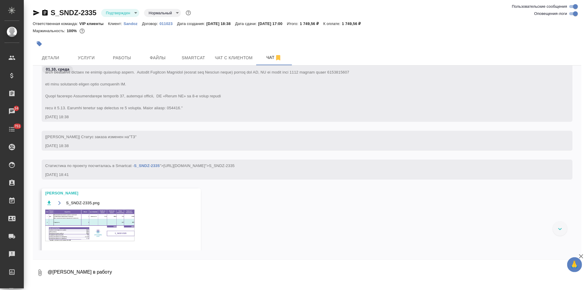
scroll to position [130, 0]
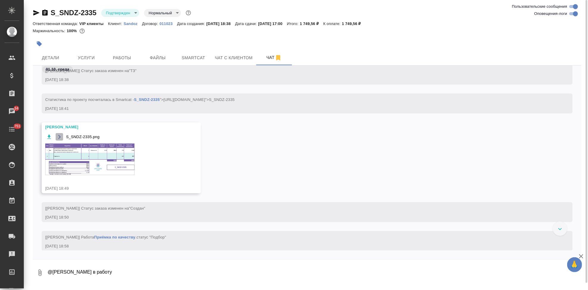
click at [56, 136] on button "button" at bounding box center [59, 136] width 7 height 7
click at [122, 60] on span "Работы" at bounding box center [122, 57] width 29 height 7
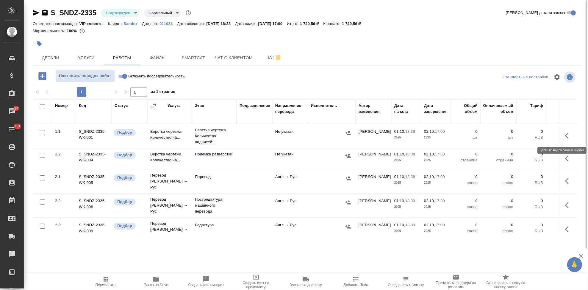
click at [565, 137] on icon "button" at bounding box center [568, 135] width 7 height 7
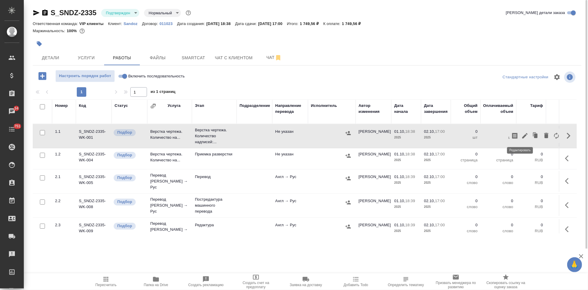
click at [522, 137] on icon "button" at bounding box center [524, 135] width 5 height 5
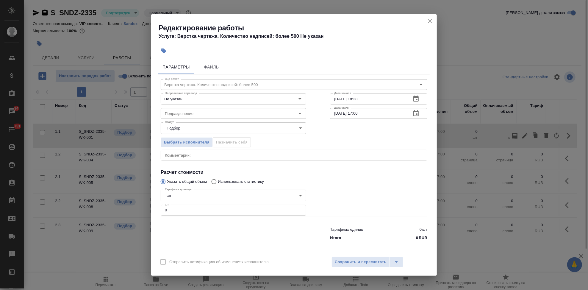
click at [184, 211] on input "0" at bounding box center [234, 210] width 146 height 11
type input "3"
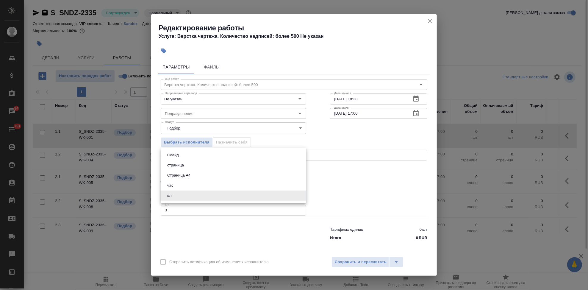
click at [200, 193] on body "🙏 .cls-1 fill:#fff; AWATERA Kabargina Anna Клиенты Спецификации Заказы 34 Чаты …" at bounding box center [294, 145] width 588 height 290
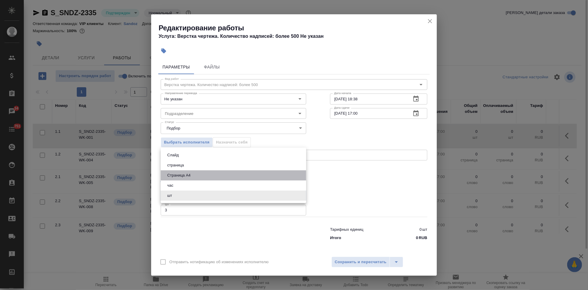
click at [188, 174] on button "Страница А4" at bounding box center [178, 175] width 27 height 7
type input "5f036ec4e16dec2d6b59c8ff"
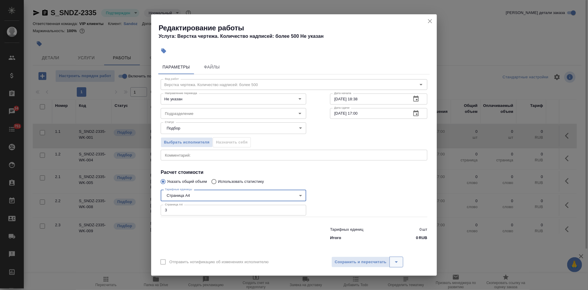
click at [393, 266] on icon "split button" at bounding box center [396, 261] width 7 height 7
click at [360, 242] on li "Сохранить" at bounding box center [367, 240] width 72 height 10
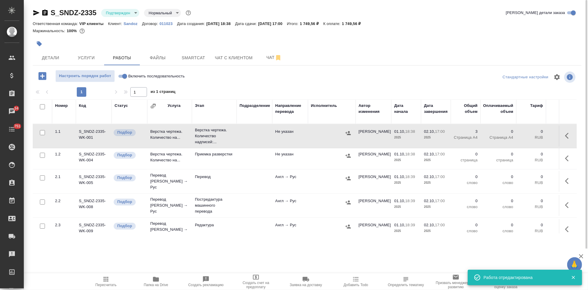
click at [251, 136] on td at bounding box center [255, 136] width 36 height 21
click at [84, 59] on span "Услуги" at bounding box center [86, 57] width 29 height 7
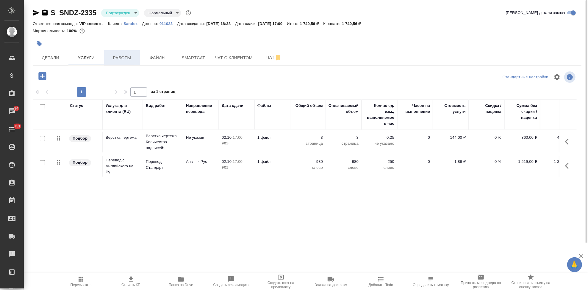
click at [128, 62] on button "Работы" at bounding box center [122, 57] width 36 height 15
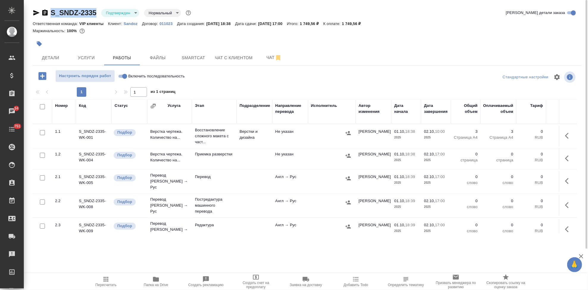
drag, startPoint x: 97, startPoint y: 13, endPoint x: 52, endPoint y: 13, distance: 44.6
click at [52, 13] on div "S_SNDZ-2335 Подтвержден confirmed Нормальный normal" at bounding box center [113, 13] width 160 height 10
copy link "S_SNDZ-2335"
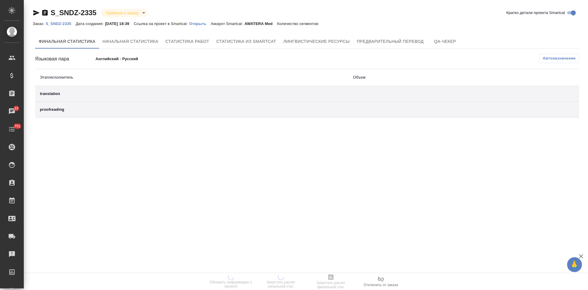
click at [206, 25] on p "Открыть" at bounding box center [199, 23] width 21 height 4
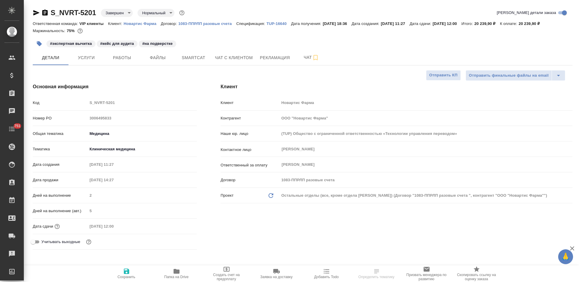
select select "RU"
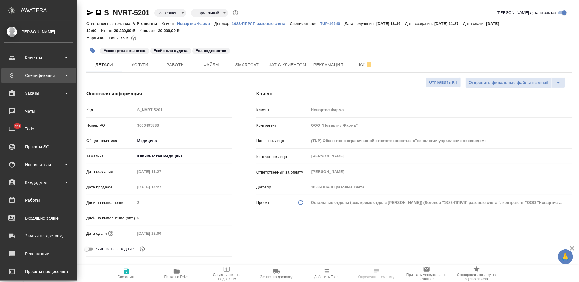
click at [43, 77] on div "Спецификации" at bounding box center [38, 75] width 68 height 9
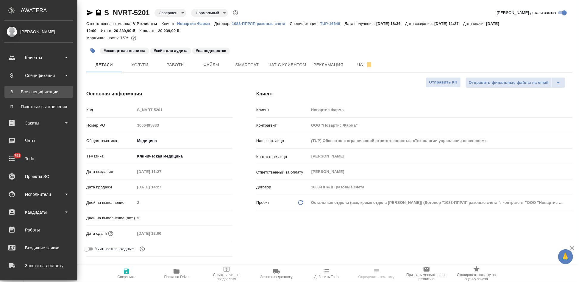
click at [44, 91] on div "Все спецификации" at bounding box center [38, 92] width 63 height 6
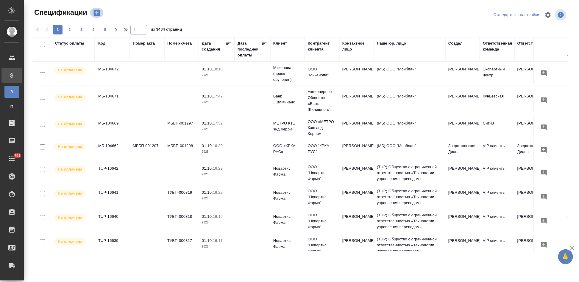
click at [96, 14] on icon "button" at bounding box center [96, 13] width 6 height 6
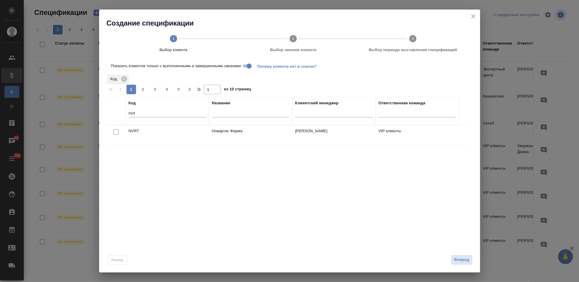
click at [140, 114] on input "nvrt" at bounding box center [167, 113] width 77 height 7
type input "n"
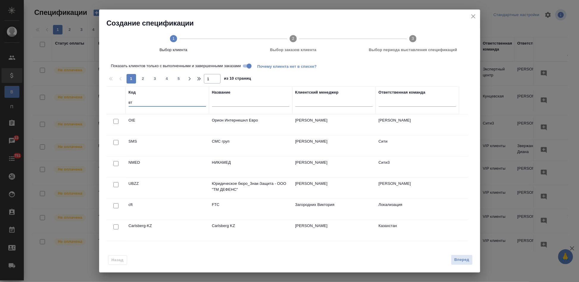
type input "в"
type input "sndz"
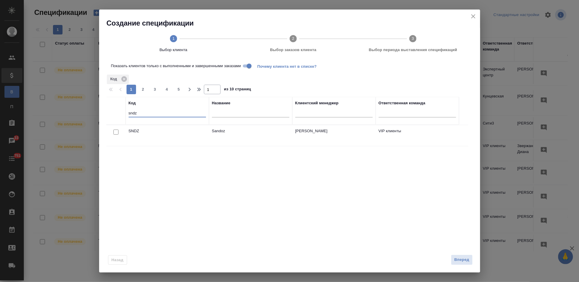
click at [114, 133] on input "checkbox" at bounding box center [115, 132] width 5 height 5
checkbox input "true"
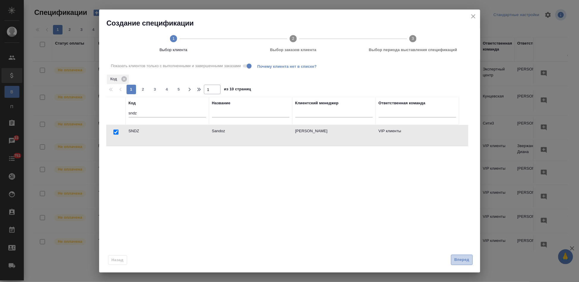
click at [457, 260] on span "Вперед" at bounding box center [461, 260] width 15 height 7
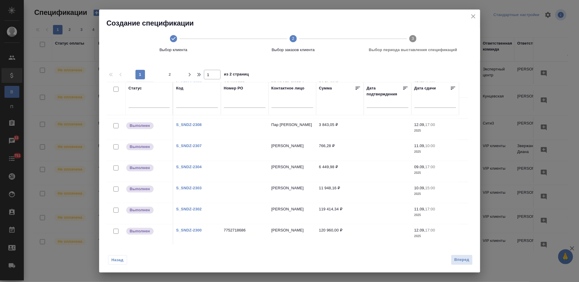
scroll to position [403, 0]
click at [173, 76] on span "2" at bounding box center [170, 75] width 10 height 6
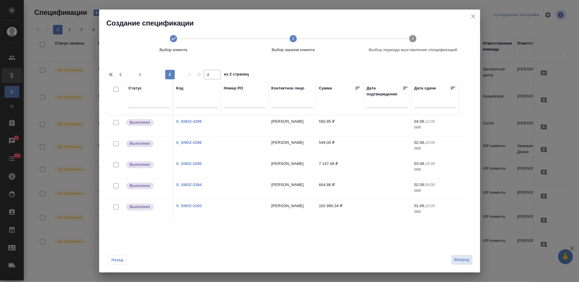
scroll to position [0, 0]
click at [140, 74] on span "1" at bounding box center [140, 75] width 10 height 6
type input "1"
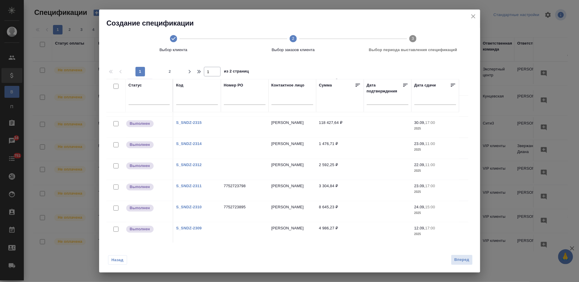
scroll to position [304, 0]
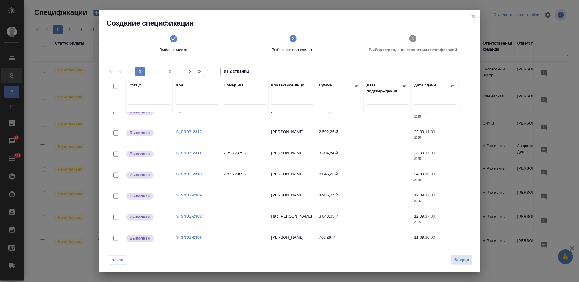
click at [115, 154] on input "checkbox" at bounding box center [115, 154] width 5 height 5
checkbox input "true"
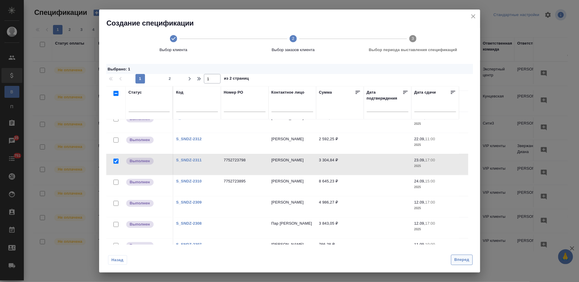
click at [455, 261] on span "Вперед" at bounding box center [461, 260] width 15 height 7
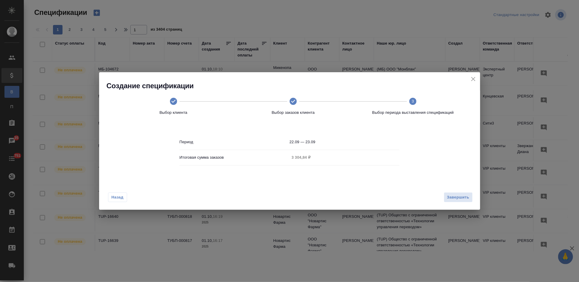
scroll to position [0, 0]
click at [321, 142] on input "22.09 — 23.09" at bounding box center [345, 142] width 110 height 8
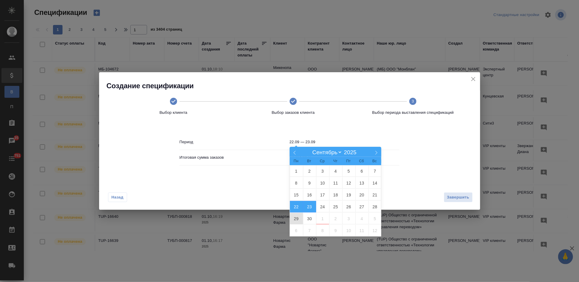
click at [297, 220] on span "29" at bounding box center [296, 219] width 13 height 12
type input "29.09"
click at [297, 220] on span "29" at bounding box center [296, 219] width 13 height 12
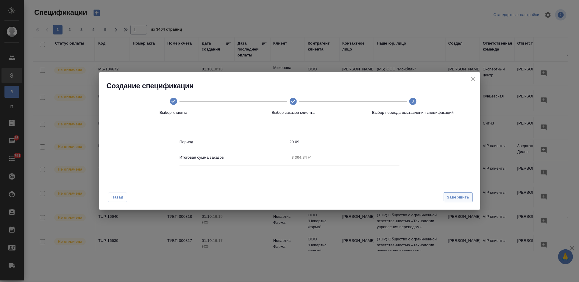
click at [454, 197] on span "Завершить" at bounding box center [458, 197] width 22 height 7
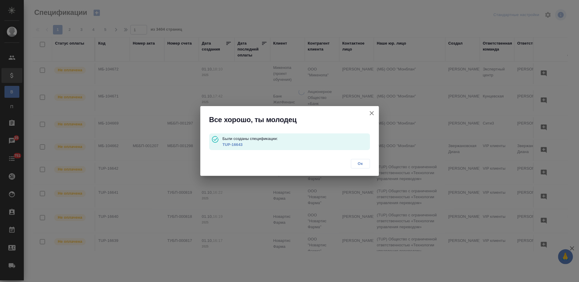
click at [231, 145] on link "TUP-16643" at bounding box center [232, 145] width 20 height 4
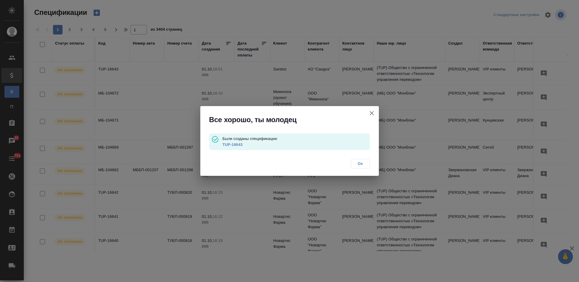
click at [358, 165] on span "Ок" at bounding box center [360, 164] width 13 height 6
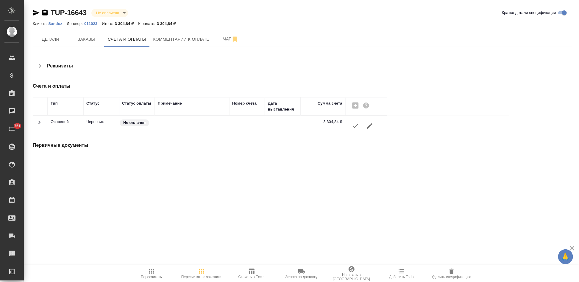
click at [354, 125] on icon "button" at bounding box center [355, 126] width 7 height 7
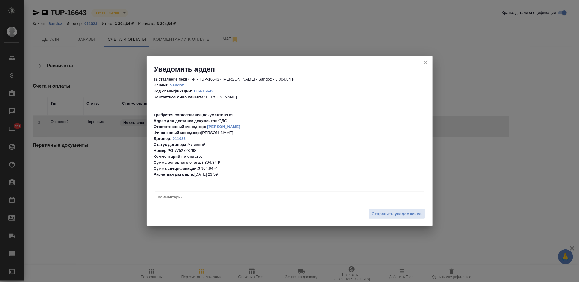
click at [219, 200] on div "x Комментарий" at bounding box center [289, 197] width 271 height 11
paste textarea "Просьба выбирать папку - SCM · SCM: Logistics"
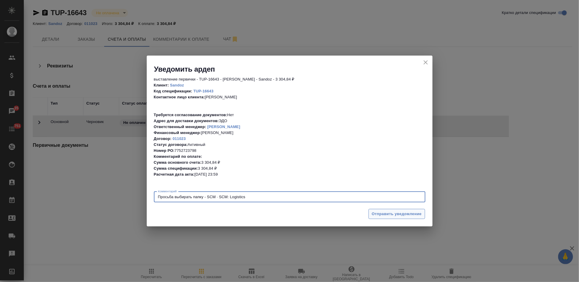
type textarea "Просьба выбирать папку - SCM · SCM: Logistics"
click at [381, 213] on span "Отправить уведомление" at bounding box center [397, 214] width 50 height 7
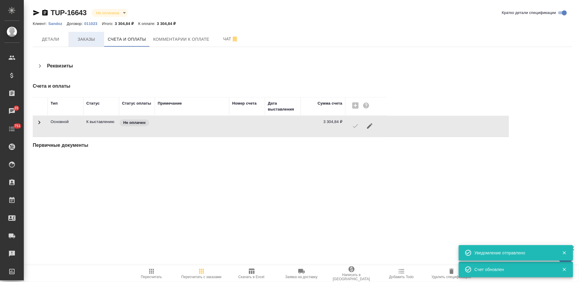
click at [89, 39] on span "Заказы" at bounding box center [86, 39] width 29 height 7
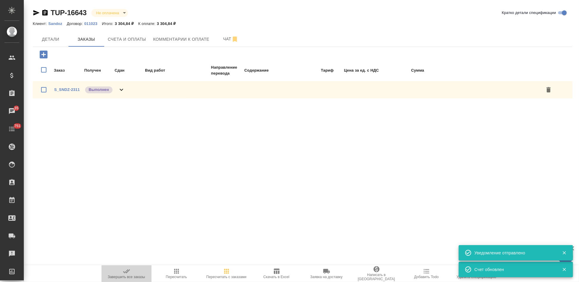
click at [131, 275] on span "Завершить все заказы" at bounding box center [126, 273] width 43 height 11
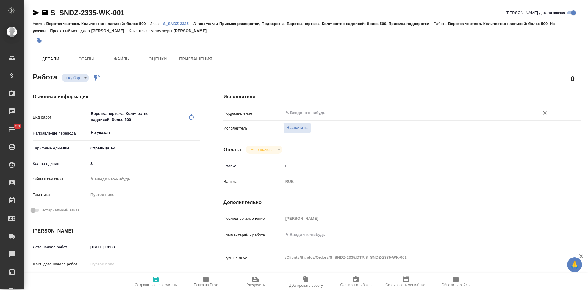
click at [304, 111] on input "text" at bounding box center [407, 112] width 245 height 7
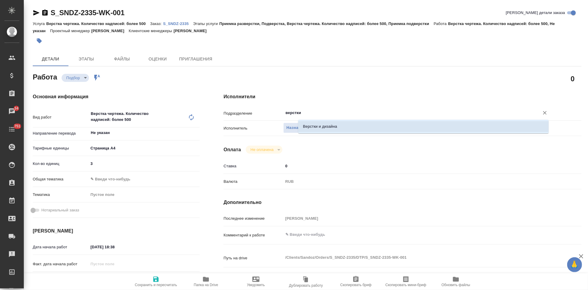
click at [307, 129] on li "Верстки и дизайна" at bounding box center [423, 126] width 251 height 11
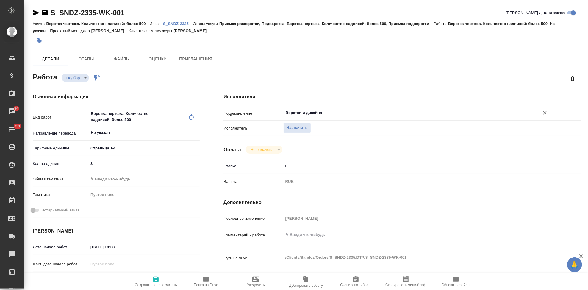
type input "Верстки и дизайна"
click at [142, 116] on div "Верстка чертежа. Количество надписей: более 500 x ​" at bounding box center [137, 117] width 99 height 20
click at [189, 120] on icon at bounding box center [191, 117] width 5 height 7
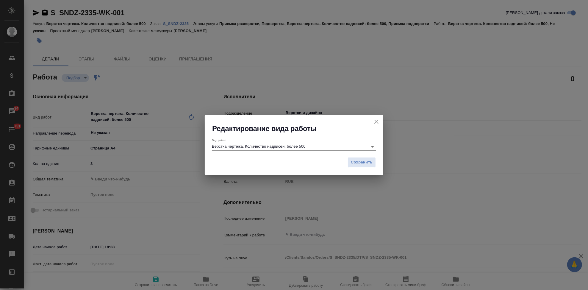
click at [311, 146] on input "Верстка чертежа. Количество надписей: более 500" at bounding box center [288, 146] width 153 height 7
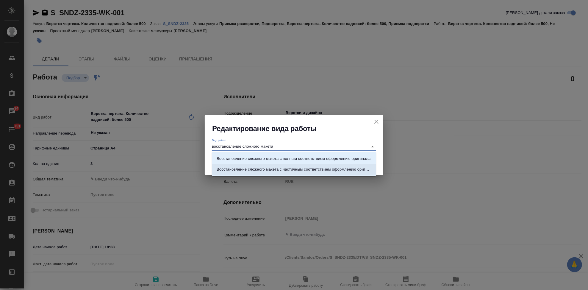
click at [304, 170] on p "Восстановление сложного макета с частичным соответствием оформлению оригинала" at bounding box center [294, 169] width 155 height 6
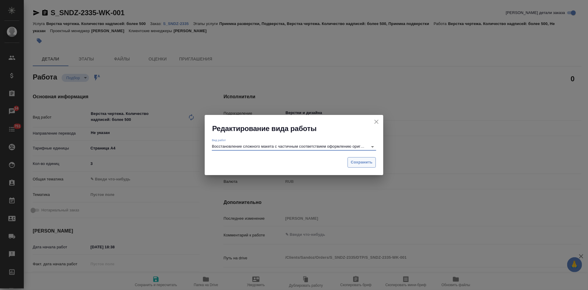
type input "Восстановление сложного макета с частичным соответствием оформлению оригинала"
click at [354, 160] on span "Сохранить" at bounding box center [362, 162] width 22 height 7
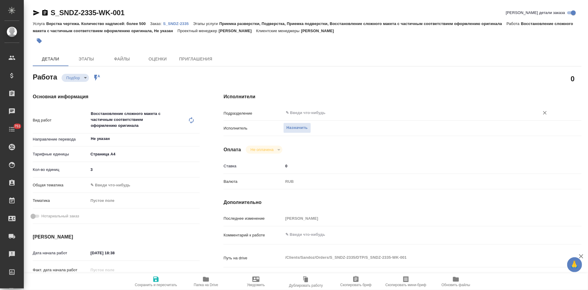
click at [312, 117] on div "​" at bounding box center [417, 112] width 268 height 11
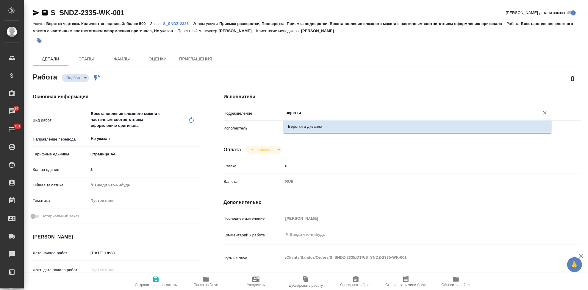
click at [299, 124] on li "Верстки и дизайна" at bounding box center [417, 126] width 268 height 11
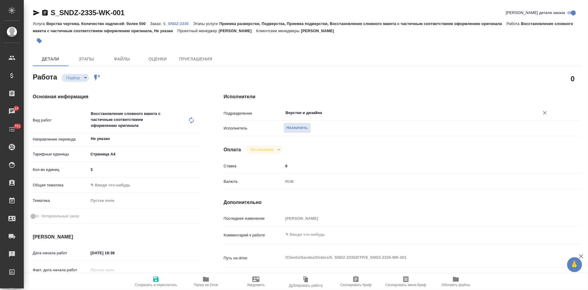
type input "Верстки и дизайна"
click at [157, 281] on icon "button" at bounding box center [155, 279] width 5 height 5
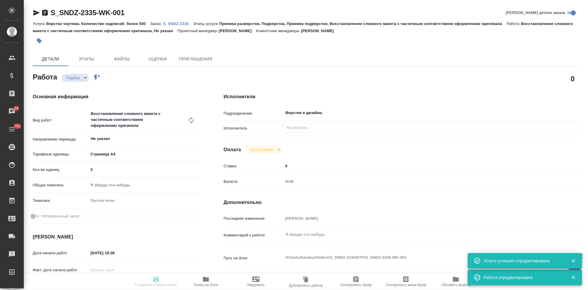
type input "recruiting"
type input "Не указан"
type input "5f036ec4e16dec2d6b59c8ff"
type input "3"
type input "01.10.2025 18:38"
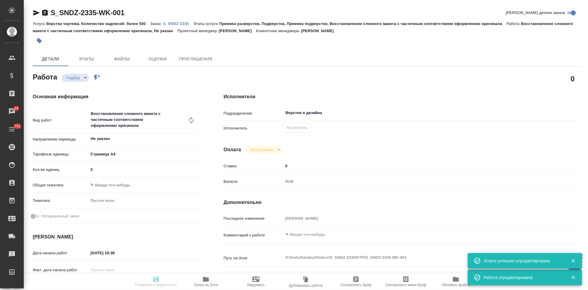
type input "02.10.2025 17:00"
type input "Верстки и дизайна"
type input "notPayed"
type input "0"
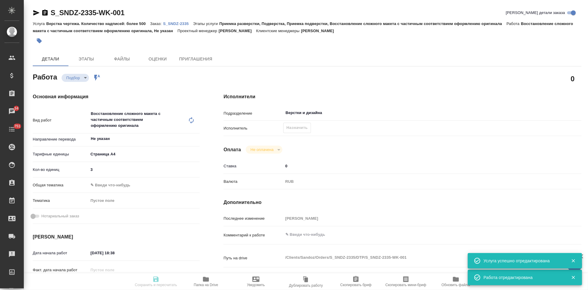
type input "RUB"
type input "[PERSON_NAME]"
type input "S_SNDZ-2335"
type input "Верстка чертежа. Количество надписей: более 500"
type input "Приемка разверстки, Подверстка, Приемка подверстки, Восстановление сложного мак…"
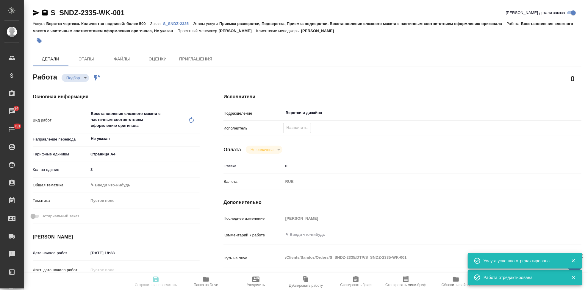
type input "[PERSON_NAME]"
type input "Петрова Валерия"
type input "/Clients/Sandoz/Orders/S_SNDZ-2335"
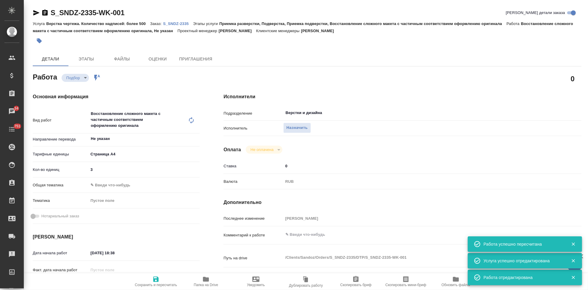
type input "recruiting"
type input "Не указан"
type input "5f036ec4e16dec2d6b59c8ff"
type input "3"
type input "01.10.2025 18:38"
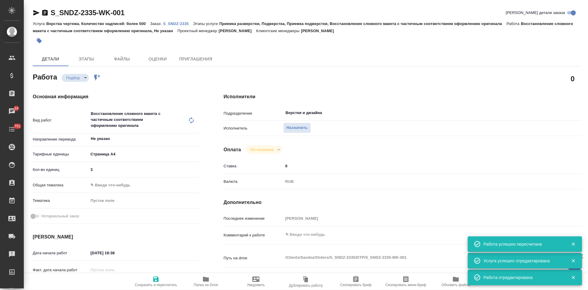
type input "02.10.2025 17:00"
type input "Верстки и дизайна"
type input "notPayed"
type input "0"
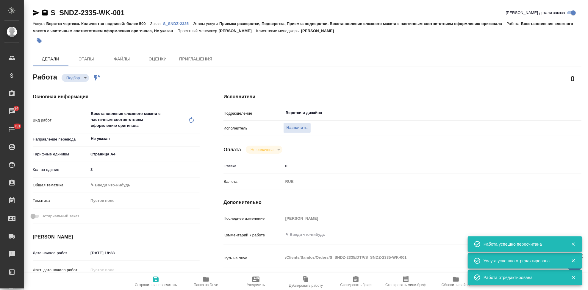
type input "RUB"
type input "[PERSON_NAME]"
type input "S_SNDZ-2335"
type input "Верстка чертежа. Количество надписей: более 500"
type input "Приемка разверстки, Подверстка, Приемка подверстки, Восстановление сложного мак…"
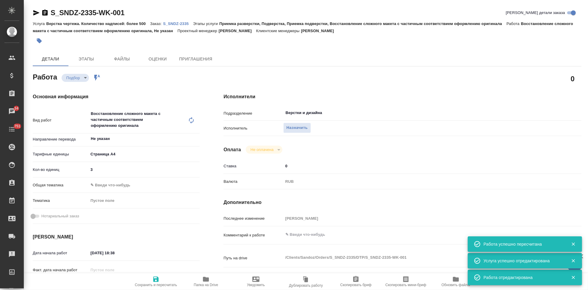
type input "[PERSON_NAME]"
type input "Петрова Валерия"
type input "/Clients/Sandoz/Orders/S_SNDZ-2335"
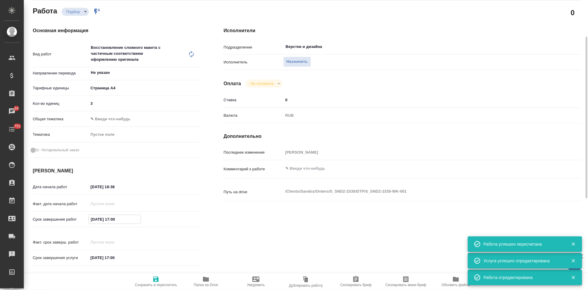
click at [133, 217] on input "02.10.2025 17:00" at bounding box center [115, 219] width 52 height 9
click at [181, 218] on icon "button" at bounding box center [182, 219] width 7 height 7
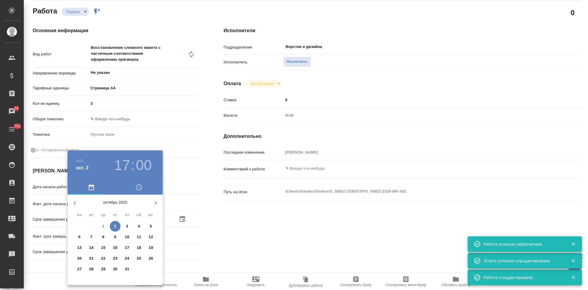
click at [115, 226] on p "2" at bounding box center [115, 226] width 2 height 6
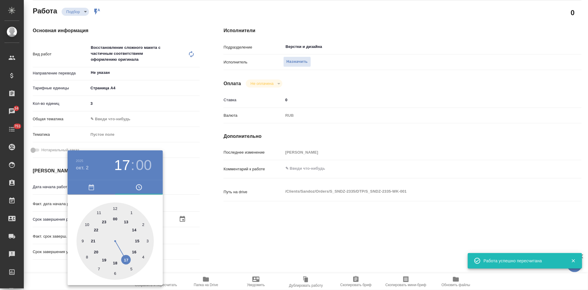
click at [88, 224] on div at bounding box center [114, 240] width 77 height 77
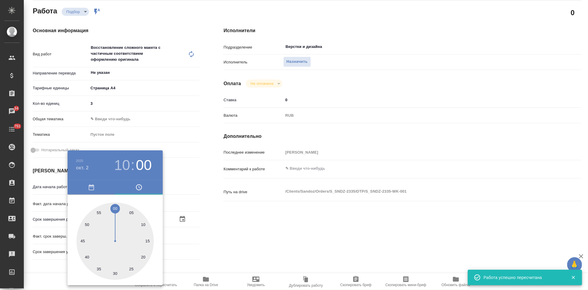
type input "02.10.2025 10:00"
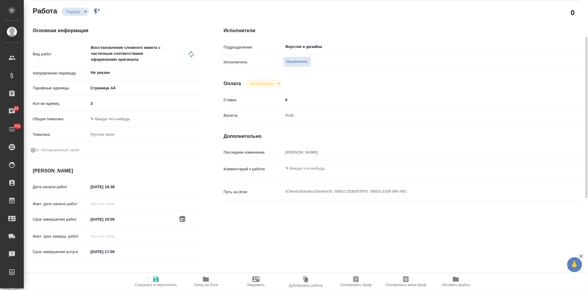
click at [163, 283] on span "Сохранить и пересчитать" at bounding box center [156, 285] width 42 height 4
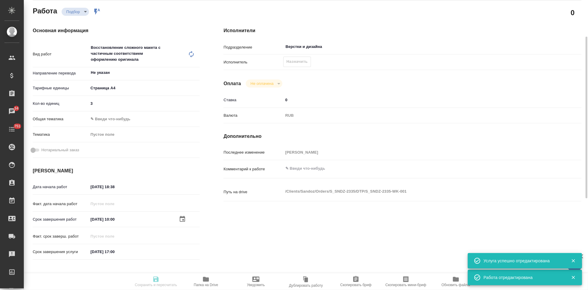
type input "recruiting"
type input "Не указан"
type input "5f036ec4e16dec2d6b59c8ff"
type input "3"
type input "01.10.2025 18:38"
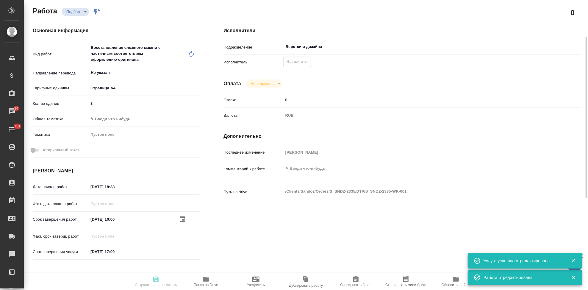
type input "02.10.2025 10:00"
type input "02.10.2025 17:00"
type input "Верстки и дизайна"
type input "notPayed"
type input "0"
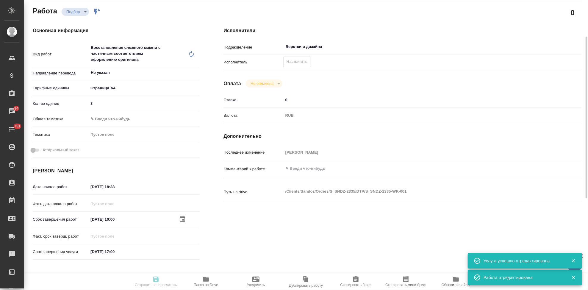
type input "RUB"
type input "[PERSON_NAME]"
type input "S_SNDZ-2335"
type input "Верстка чертежа. Количество надписей: более 500"
type input "Приемка разверстки, Подверстка, Приемка подверстки, Восстановление сложного мак…"
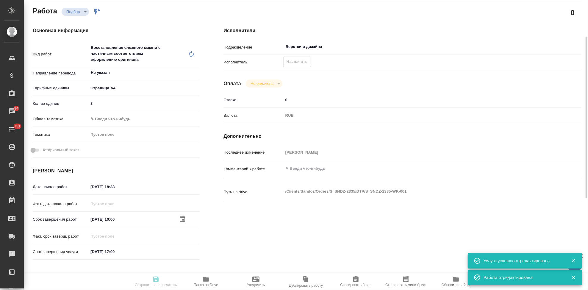
type input "[PERSON_NAME]"
type input "Петрова Валерия"
type input "/Clients/Sandoz/Orders/S_SNDZ-2335"
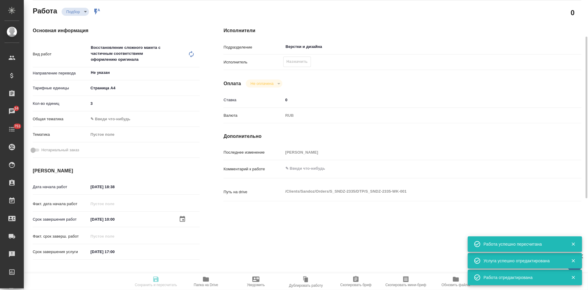
type input "recruiting"
type input "Не указан"
type input "5f036ec4e16dec2d6b59c8ff"
type input "3"
type input "01.10.2025 18:38"
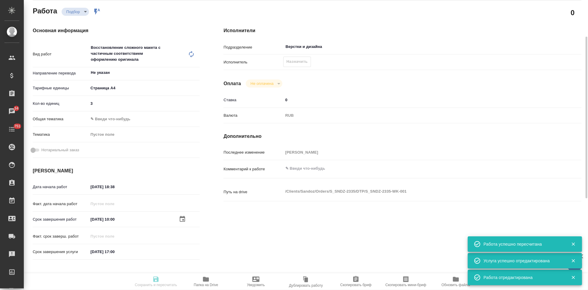
type input "02.10.2025 10:00"
type input "02.10.2025 17:00"
type input "Верстки и дизайна"
type input "notPayed"
type input "0"
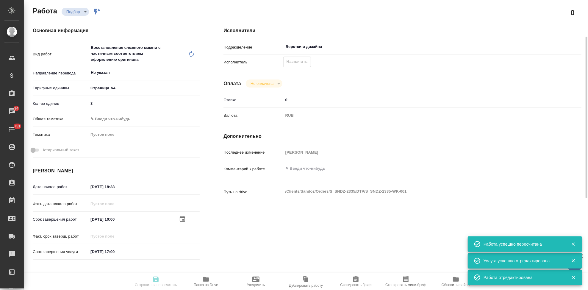
type input "RUB"
type input "[PERSON_NAME]"
type input "S_SNDZ-2335"
type input "Верстка чертежа. Количество надписей: более 500"
type input "Приемка разверстки, Подверстка, Приемка подверстки, Восстановление сложного мак…"
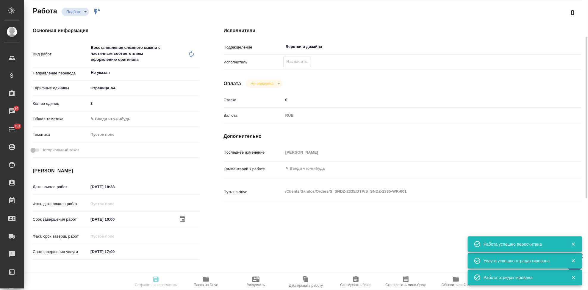
type input "[PERSON_NAME]"
type input "Петрова Валерия"
type input "/Clients/Sandoz/Orders/S_SNDZ-2335"
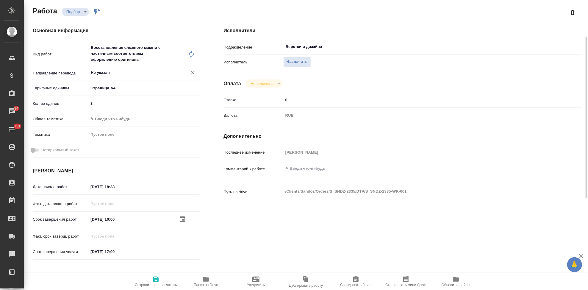
scroll to position [0, 0]
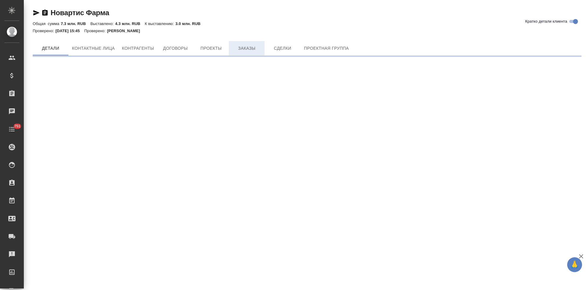
click at [252, 45] on span "Заказы" at bounding box center [246, 48] width 29 height 7
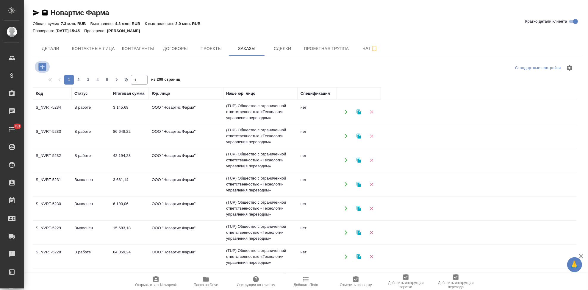
click at [44, 68] on icon "button" at bounding box center [42, 67] width 8 height 8
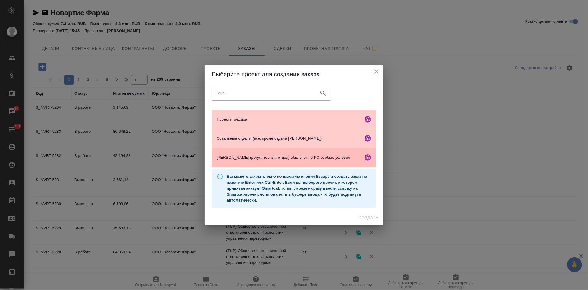
click at [273, 159] on span "[PERSON_NAME] (регуляторный отдел) общ счет по РО особые условия" at bounding box center [289, 157] width 144 height 6
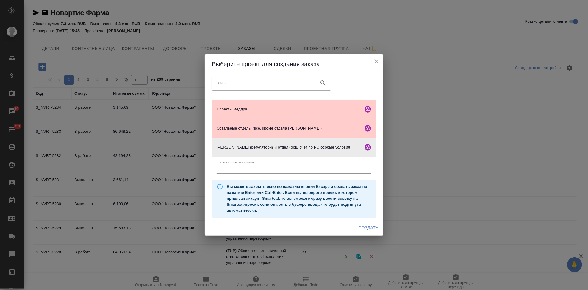
click at [372, 227] on span "Создать" at bounding box center [369, 227] width 20 height 7
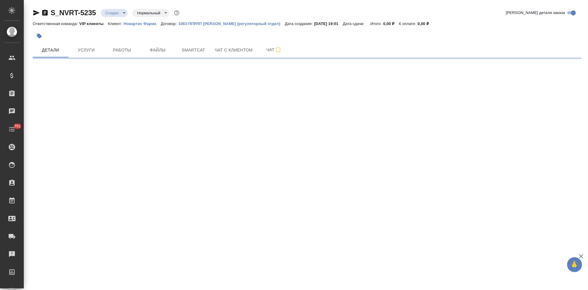
select select "RU"
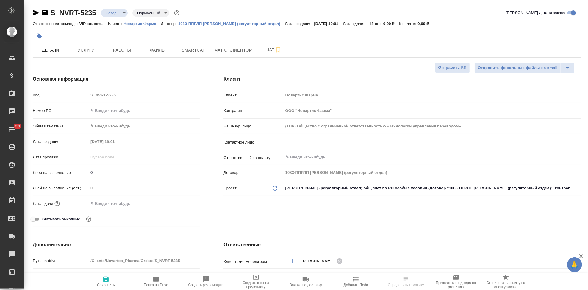
type textarea "x"
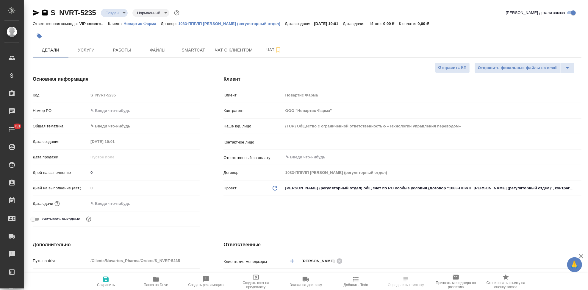
type textarea "x"
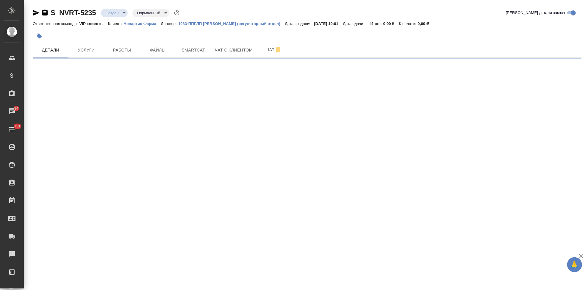
select select "RU"
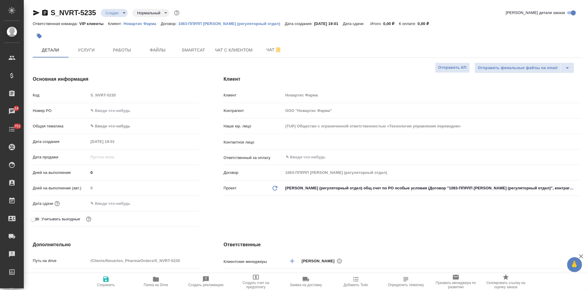
type textarea "x"
click at [312, 139] on input "text" at bounding box center [422, 141] width 275 height 7
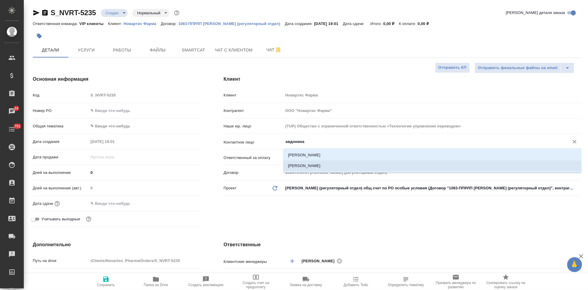
click at [306, 165] on li "[PERSON_NAME]" at bounding box center [432, 165] width 298 height 11
type input "[PERSON_NAME]"
type textarea "x"
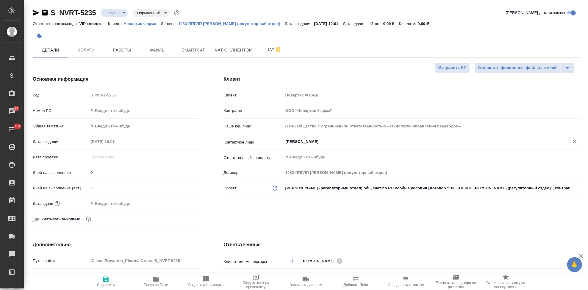
type input "[PERSON_NAME]"
click at [105, 282] on icon "button" at bounding box center [105, 279] width 5 height 5
type textarea "x"
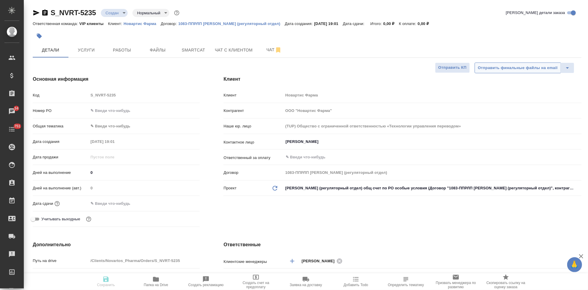
type textarea "x"
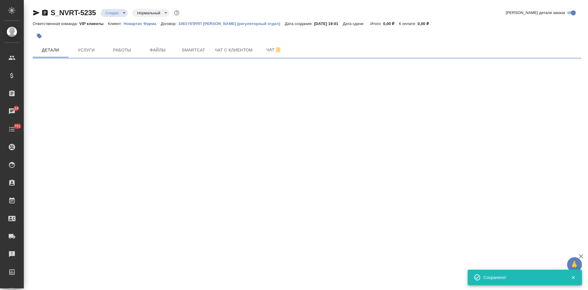
select select "RU"
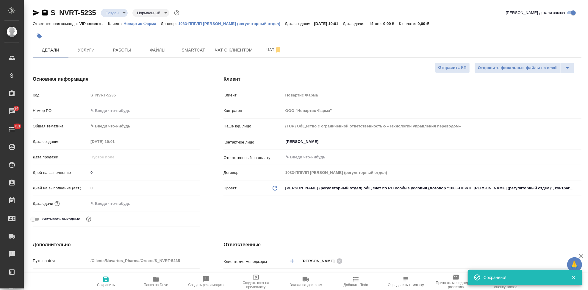
type textarea "x"
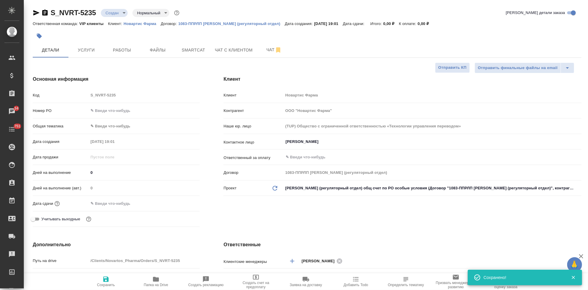
type textarea "x"
click at [160, 53] on span "Файлы" at bounding box center [157, 49] width 29 height 7
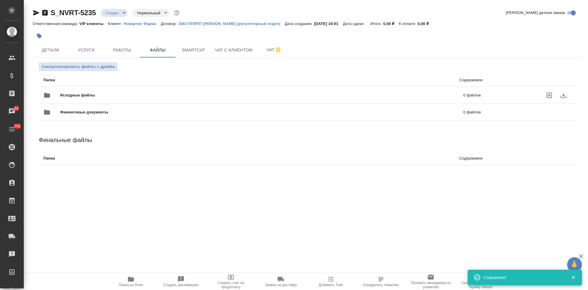
click at [551, 93] on icon "uploadFiles" at bounding box center [549, 95] width 7 height 7
click at [0, 0] on input "uploadFiles" at bounding box center [0, 0] width 0 height 0
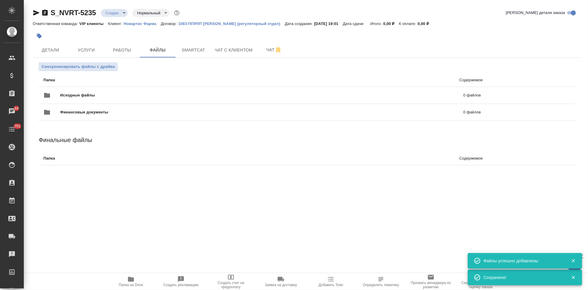
click at [124, 12] on body "🙏 .cls-1 fill:#fff; AWATERA Kabargina [PERSON_NAME] Спецификации Заказы 34 Чаты…" at bounding box center [294, 145] width 588 height 290
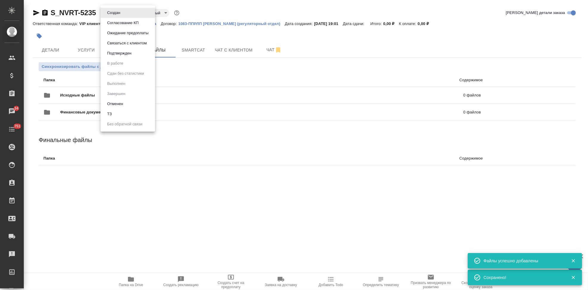
click at [121, 111] on li "ТЗ" at bounding box center [128, 114] width 54 height 10
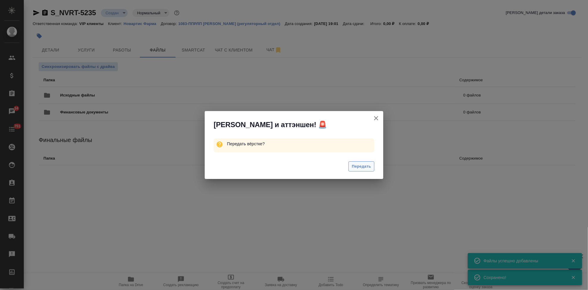
click at [363, 170] on span "Передать" at bounding box center [361, 166] width 19 height 7
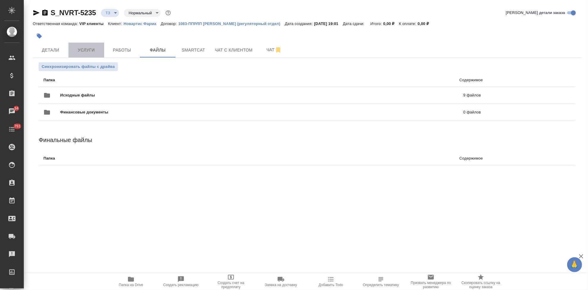
click at [80, 50] on span "Услуги" at bounding box center [86, 49] width 29 height 7
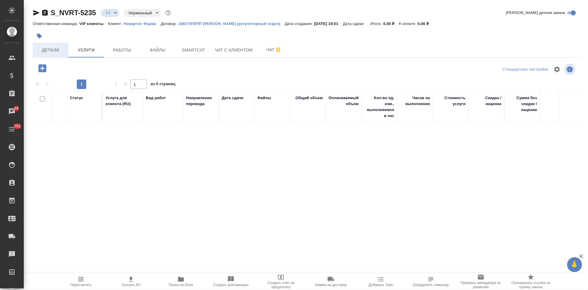
click at [48, 52] on span "Детали" at bounding box center [50, 49] width 29 height 7
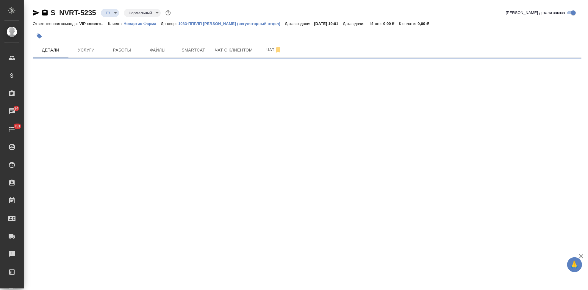
select select "RU"
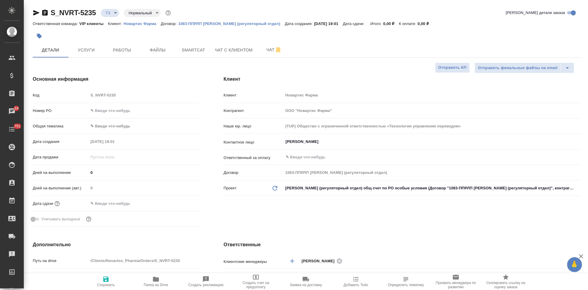
type textarea "x"
click at [120, 201] on input "text" at bounding box center [114, 203] width 52 height 9
click at [183, 205] on icon "button" at bounding box center [182, 203] width 7 height 7
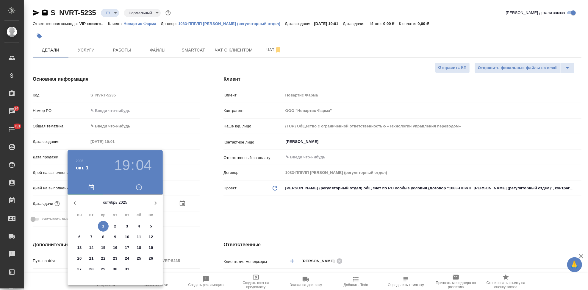
click at [79, 237] on p "6" at bounding box center [79, 237] width 2 height 6
type input "[DATE] 19:04"
type textarea "x"
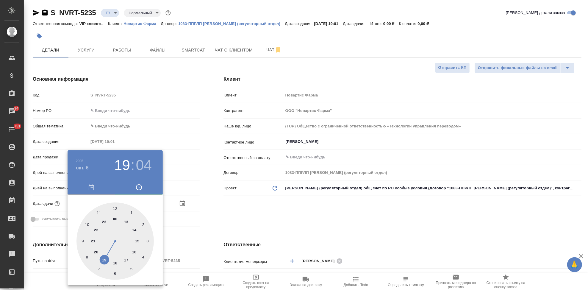
click at [125, 259] on div at bounding box center [114, 240] width 77 height 77
type input "[DATE] 17:04"
type textarea "x"
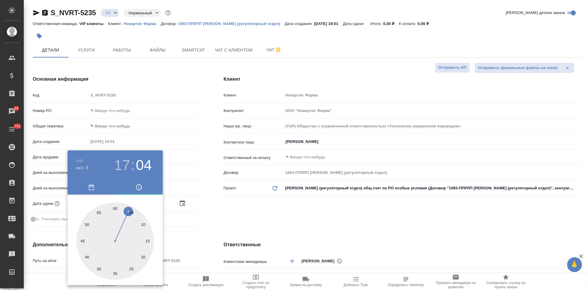
click at [117, 208] on div at bounding box center [114, 240] width 77 height 77
type input "[DATE] 17:01"
type textarea "x"
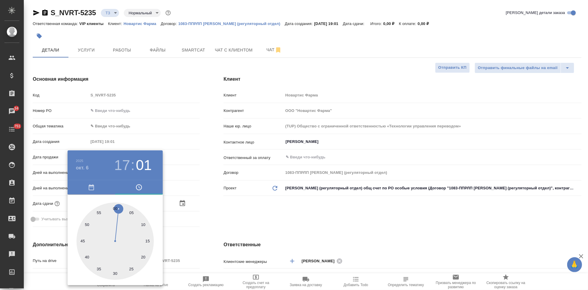
type textarea "x"
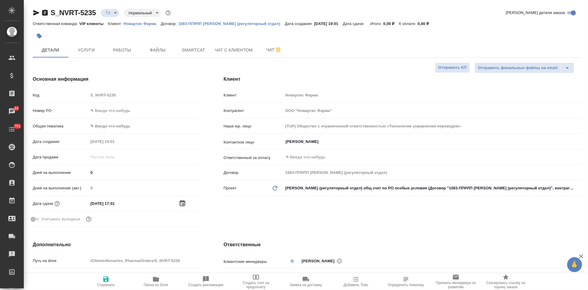
click at [125, 203] on input "[DATE] 17:01" at bounding box center [114, 203] width 52 height 9
type input "06.10.2025 17:0_"
type textarea "x"
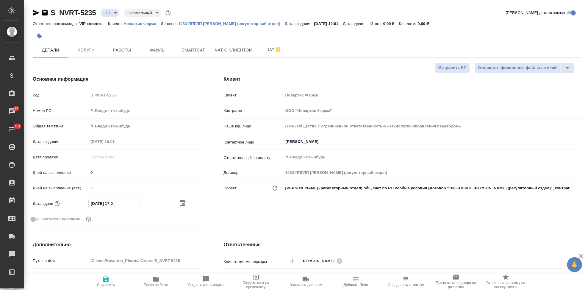
type input "06.10.2025 17:00"
type textarea "x"
type input "06.10.2025 17:00"
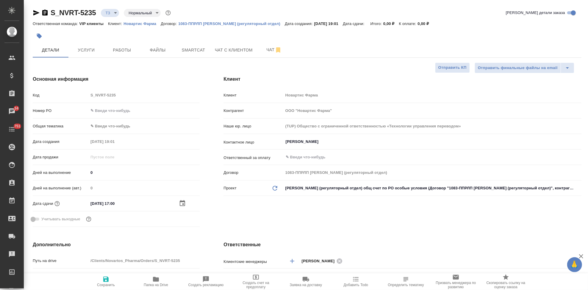
click at [228, 196] on hr at bounding box center [403, 196] width 358 height 0
click at [107, 277] on icon "button" at bounding box center [105, 279] width 5 height 5
type textarea "x"
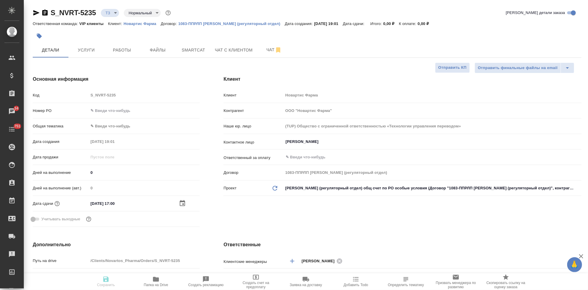
type textarea "x"
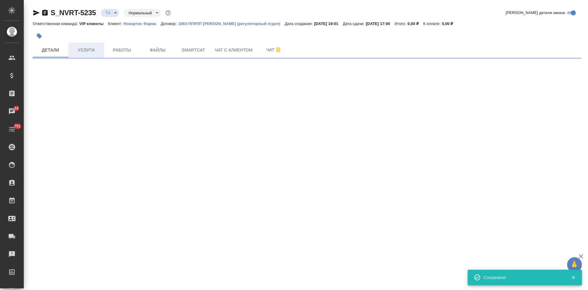
select select "RU"
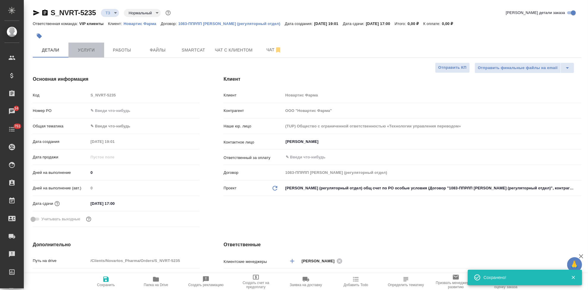
type textarea "x"
click at [94, 51] on span "Услуги" at bounding box center [86, 49] width 29 height 7
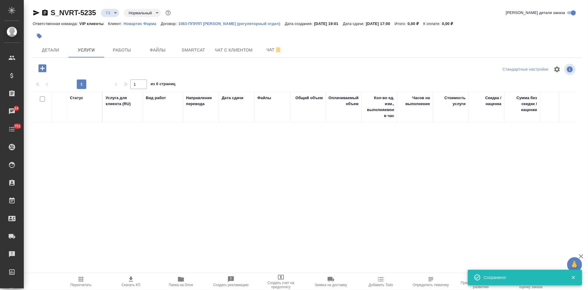
click at [43, 69] on icon "button" at bounding box center [42, 68] width 8 height 8
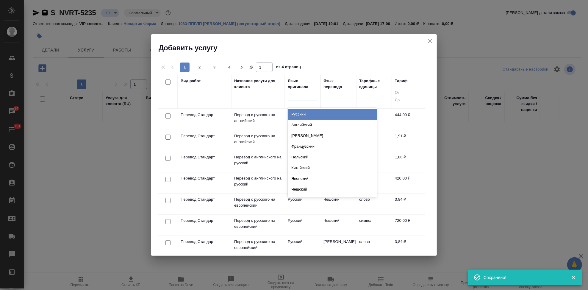
click at [304, 99] on div at bounding box center [303, 95] width 30 height 9
type input "а"
click at [303, 116] on div "Английский" at bounding box center [332, 114] width 89 height 11
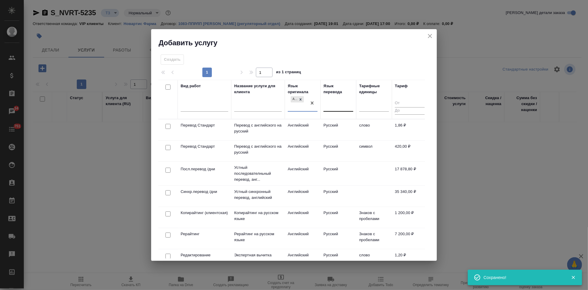
click at [332, 102] on div at bounding box center [339, 106] width 30 height 9
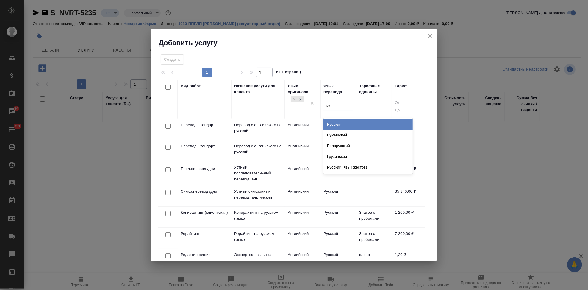
type input "рус"
click at [355, 125] on div "Русский" at bounding box center [368, 124] width 89 height 11
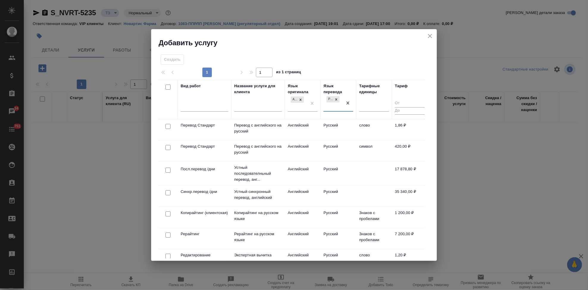
click at [346, 129] on td "Русский" at bounding box center [339, 129] width 36 height 21
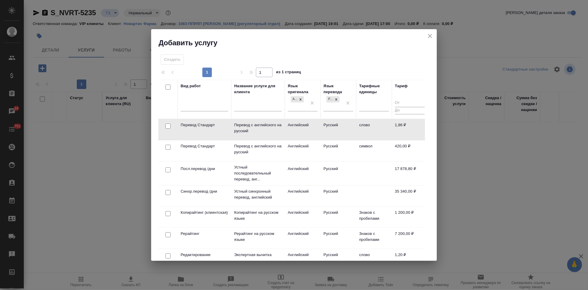
click at [346, 129] on td "Русский" at bounding box center [339, 129] width 36 height 21
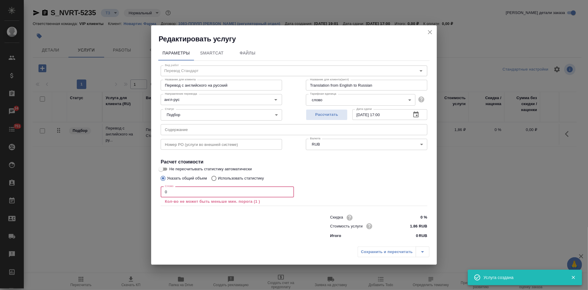
click at [198, 193] on input "0" at bounding box center [227, 191] width 133 height 11
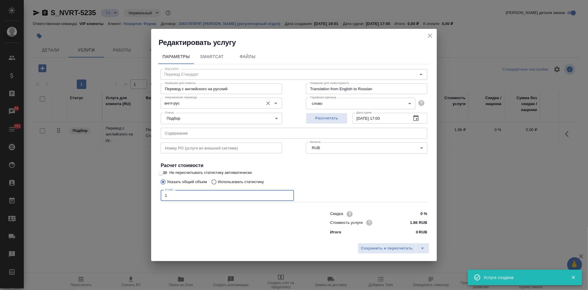
type input "1"
click at [194, 101] on input "англ-рус" at bounding box center [212, 102] width 98 height 7
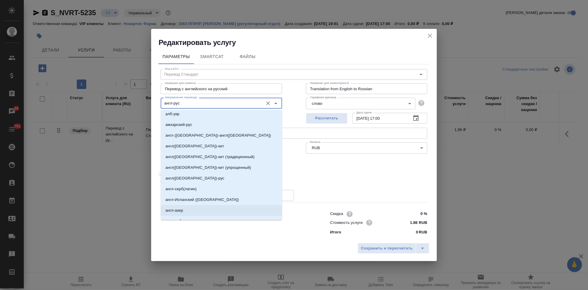
scroll to position [132, 0]
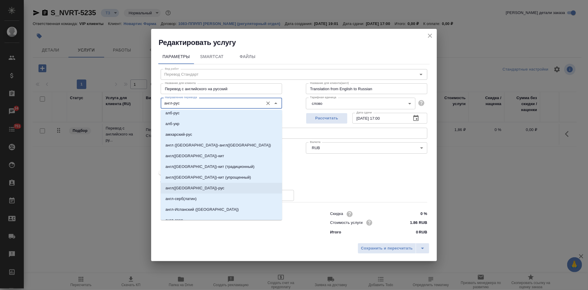
click at [183, 188] on p "англ(США)-рус" at bounding box center [194, 188] width 59 height 6
type input "англ(США)-рус"
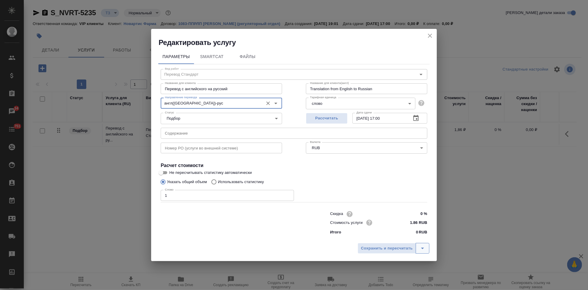
click at [421, 249] on icon "split button" at bounding box center [422, 248] width 7 height 7
click at [403, 237] on li "Сохранить" at bounding box center [395, 236] width 72 height 10
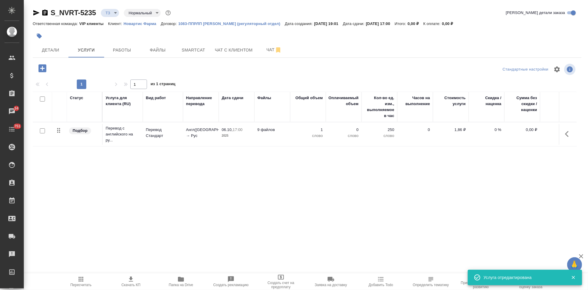
click at [565, 133] on icon "button" at bounding box center [568, 133] width 7 height 7
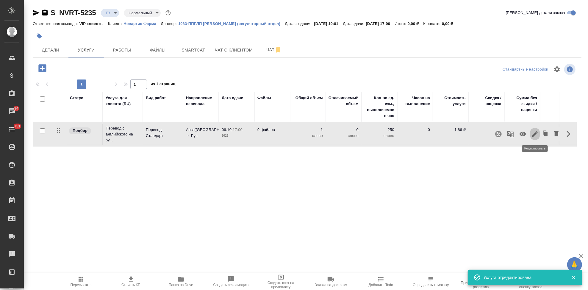
click at [535, 133] on icon "button" at bounding box center [535, 133] width 5 height 5
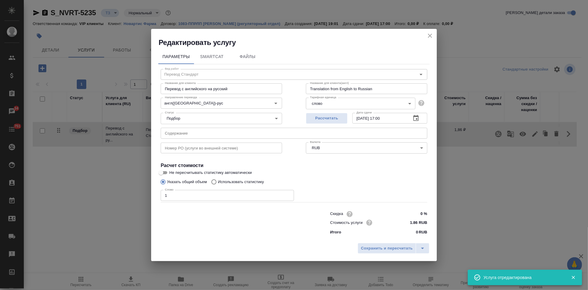
click at [215, 134] on input "text" at bounding box center [294, 133] width 267 height 11
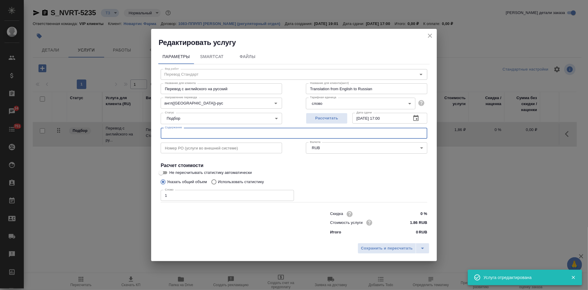
paste input "заказ переводов СоА Ультибро"
type input "заказ переводов СоА Ультибро"
click at [426, 249] on icon "split button" at bounding box center [422, 248] width 7 height 7
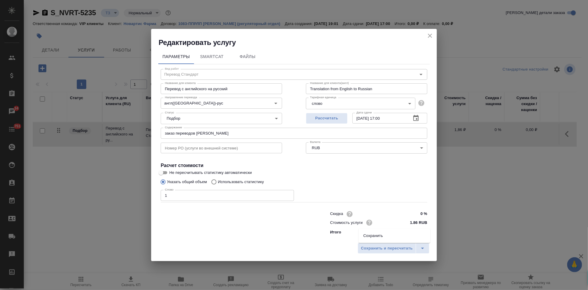
click at [401, 238] on li "Сохранить" at bounding box center [395, 236] width 72 height 10
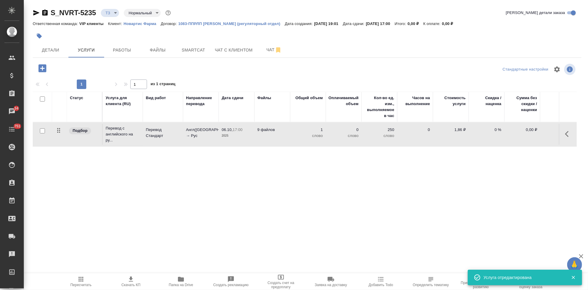
click at [42, 132] on input "checkbox" at bounding box center [42, 130] width 5 height 5
checkbox input "true"
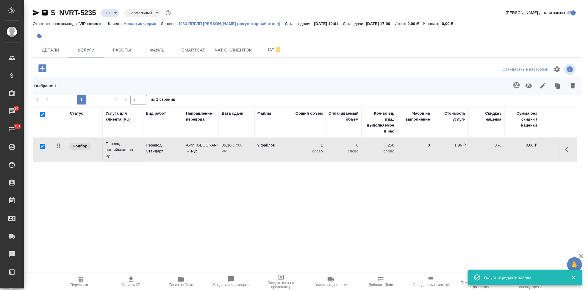
click at [518, 86] on icon "button" at bounding box center [516, 85] width 7 height 7
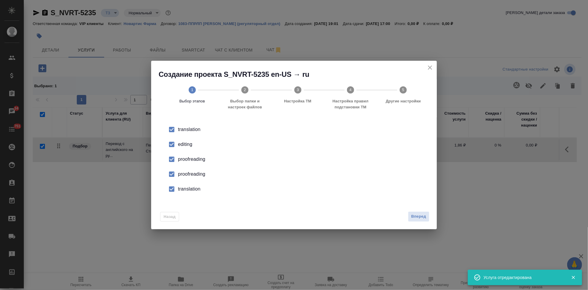
click at [171, 145] on input "checkbox" at bounding box center [171, 144] width 13 height 13
click at [177, 174] on input "checkbox" at bounding box center [171, 174] width 13 height 13
click at [171, 187] on input "checkbox" at bounding box center [171, 189] width 13 height 13
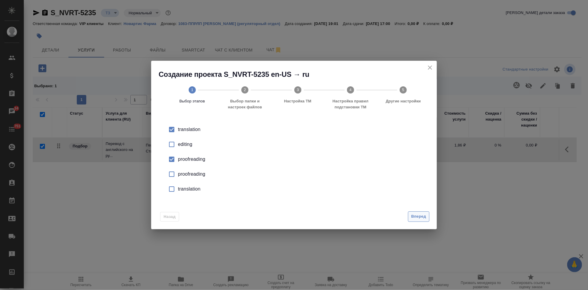
click at [426, 218] on span "Вперед" at bounding box center [418, 216] width 15 height 7
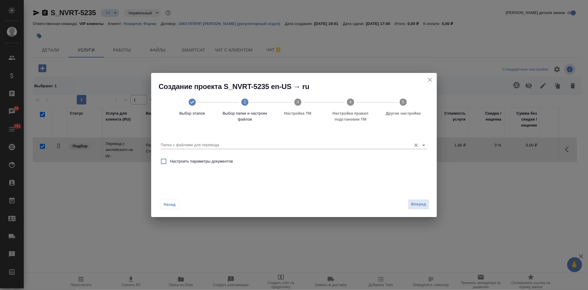
click at [392, 146] on input "Папка с файлами для перевода" at bounding box center [285, 144] width 248 height 7
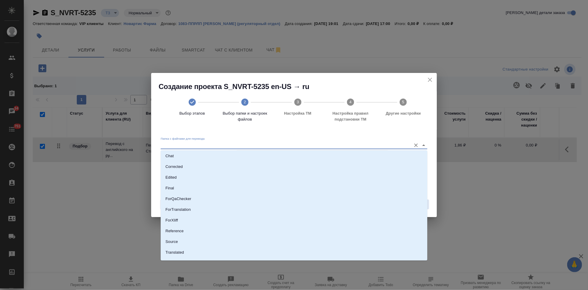
scroll to position [31, 0]
click at [182, 238] on li "Source" at bounding box center [294, 233] width 267 height 11
type input "Source"
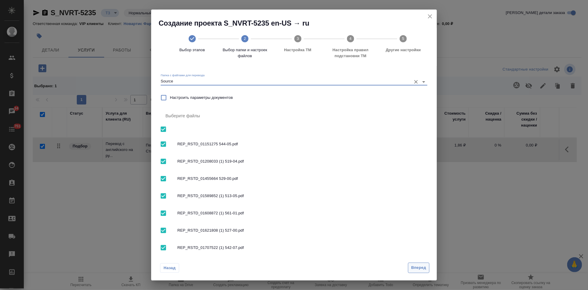
click at [427, 267] on button "Вперед" at bounding box center [418, 268] width 21 height 10
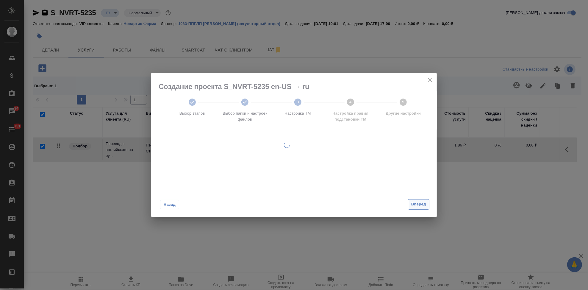
click at [418, 208] on div "Назад Вперед" at bounding box center [294, 203] width 286 height 28
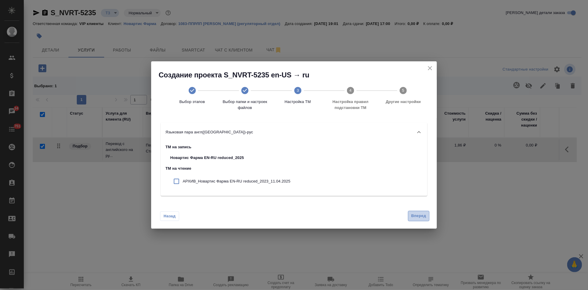
click at [421, 214] on span "Вперед" at bounding box center [418, 216] width 15 height 7
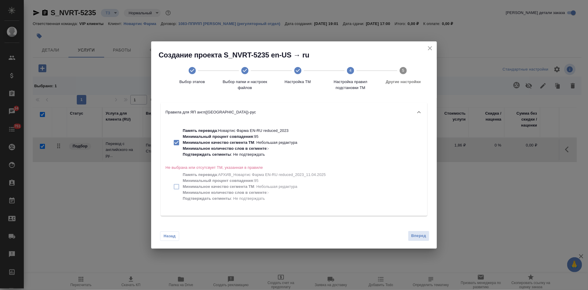
click at [420, 241] on div "Вперед" at bounding box center [418, 236] width 24 height 10
click at [421, 236] on span "Вперед" at bounding box center [418, 235] width 15 height 7
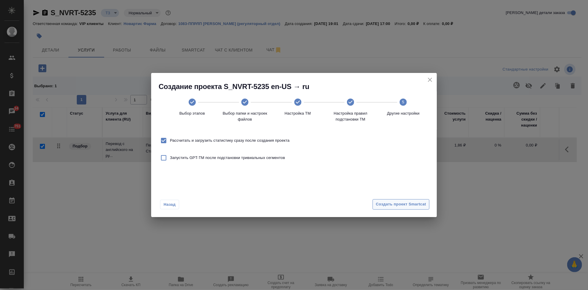
click at [405, 208] on button "Создать проект Smartcat" at bounding box center [401, 204] width 57 height 10
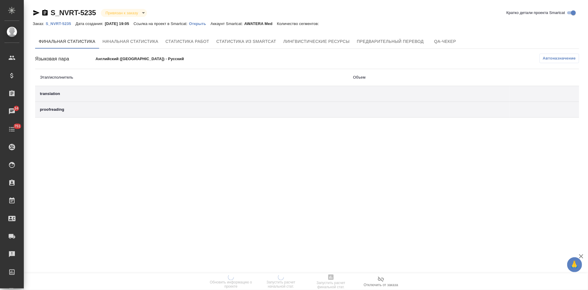
click at [209, 23] on p "Открыть" at bounding box center [199, 23] width 21 height 4
